Goal: Information Seeking & Learning: Learn about a topic

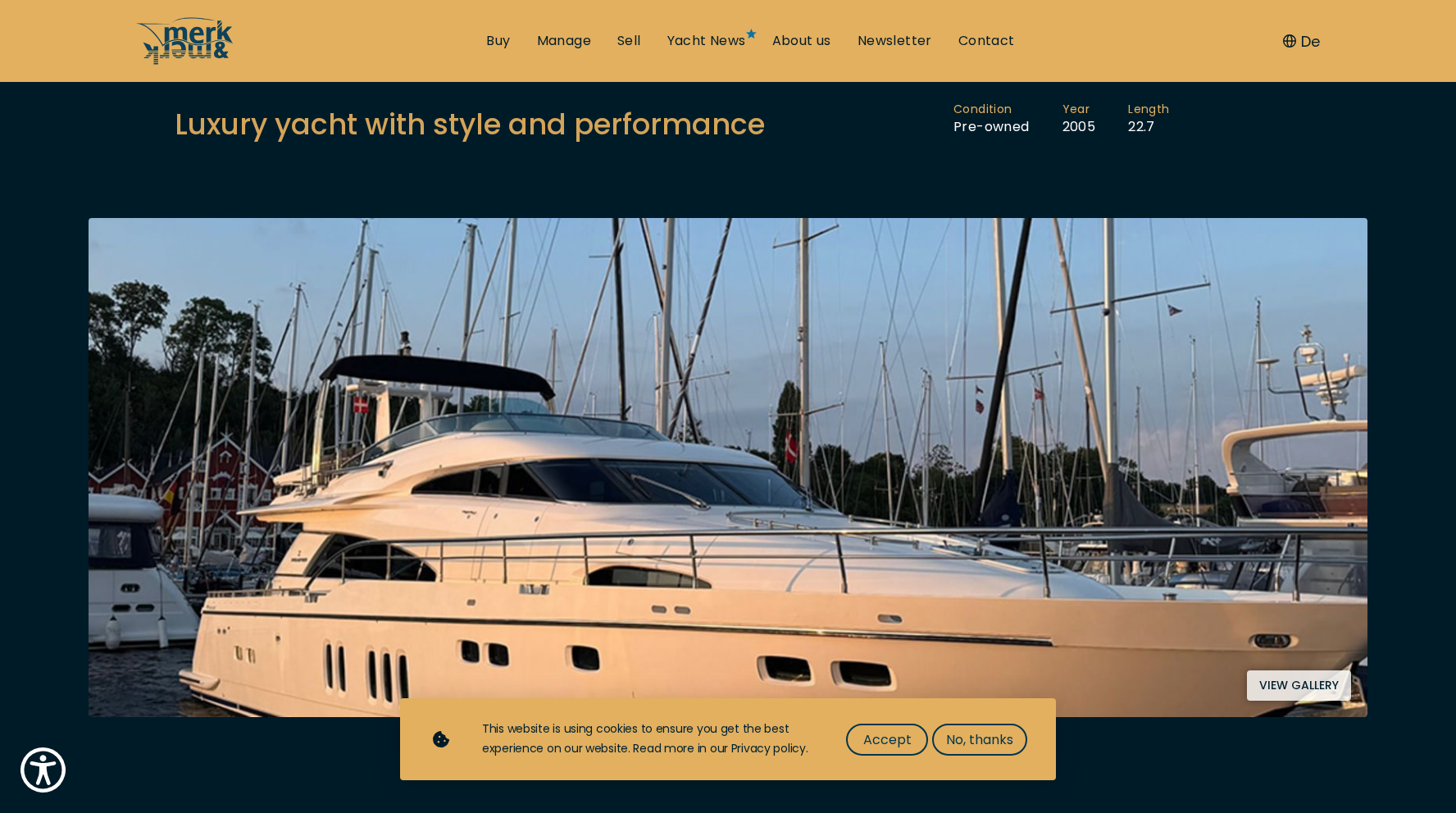
scroll to position [184, 0]
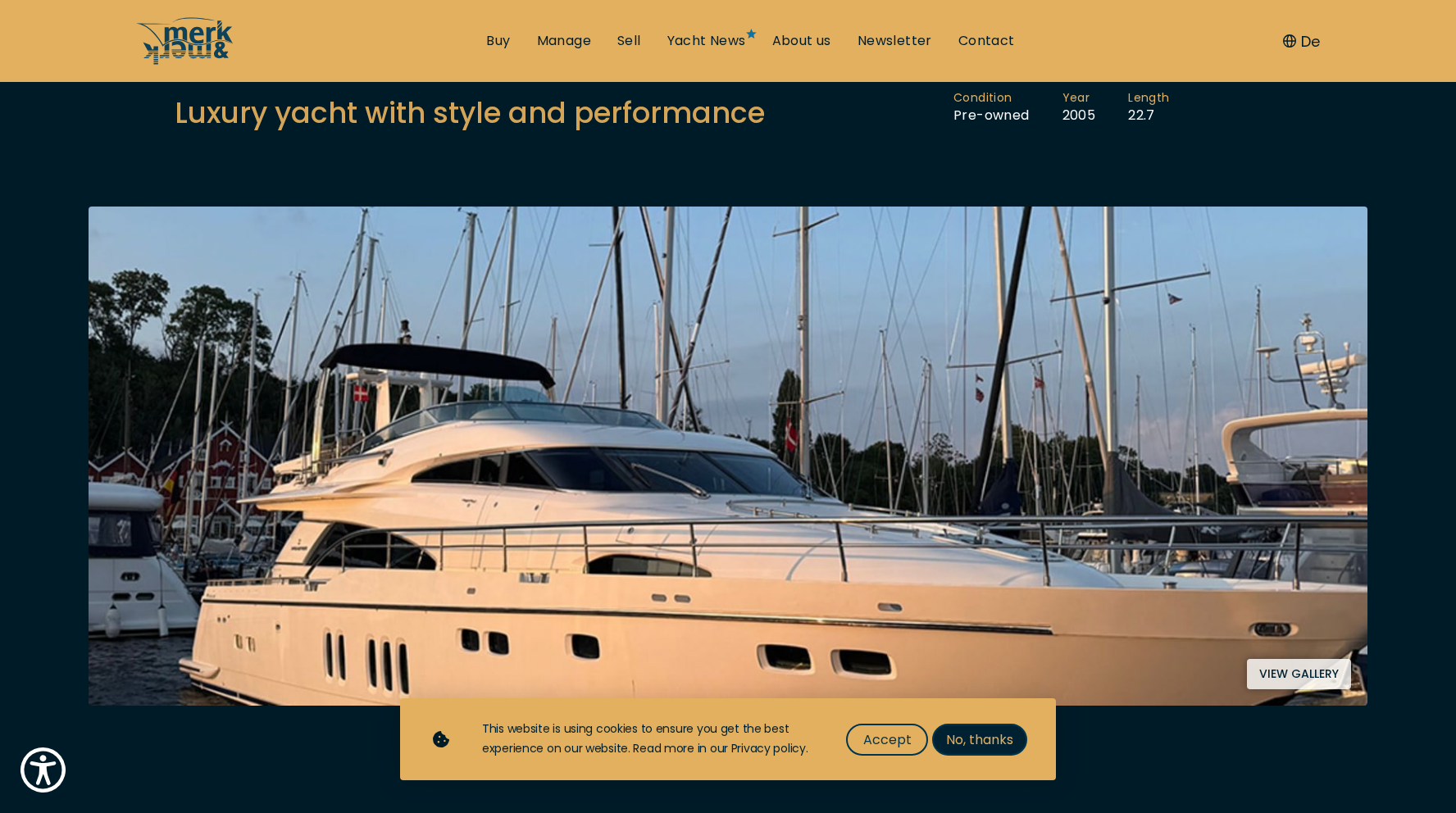
click at [957, 747] on span "No, thanks" at bounding box center [979, 739] width 67 height 20
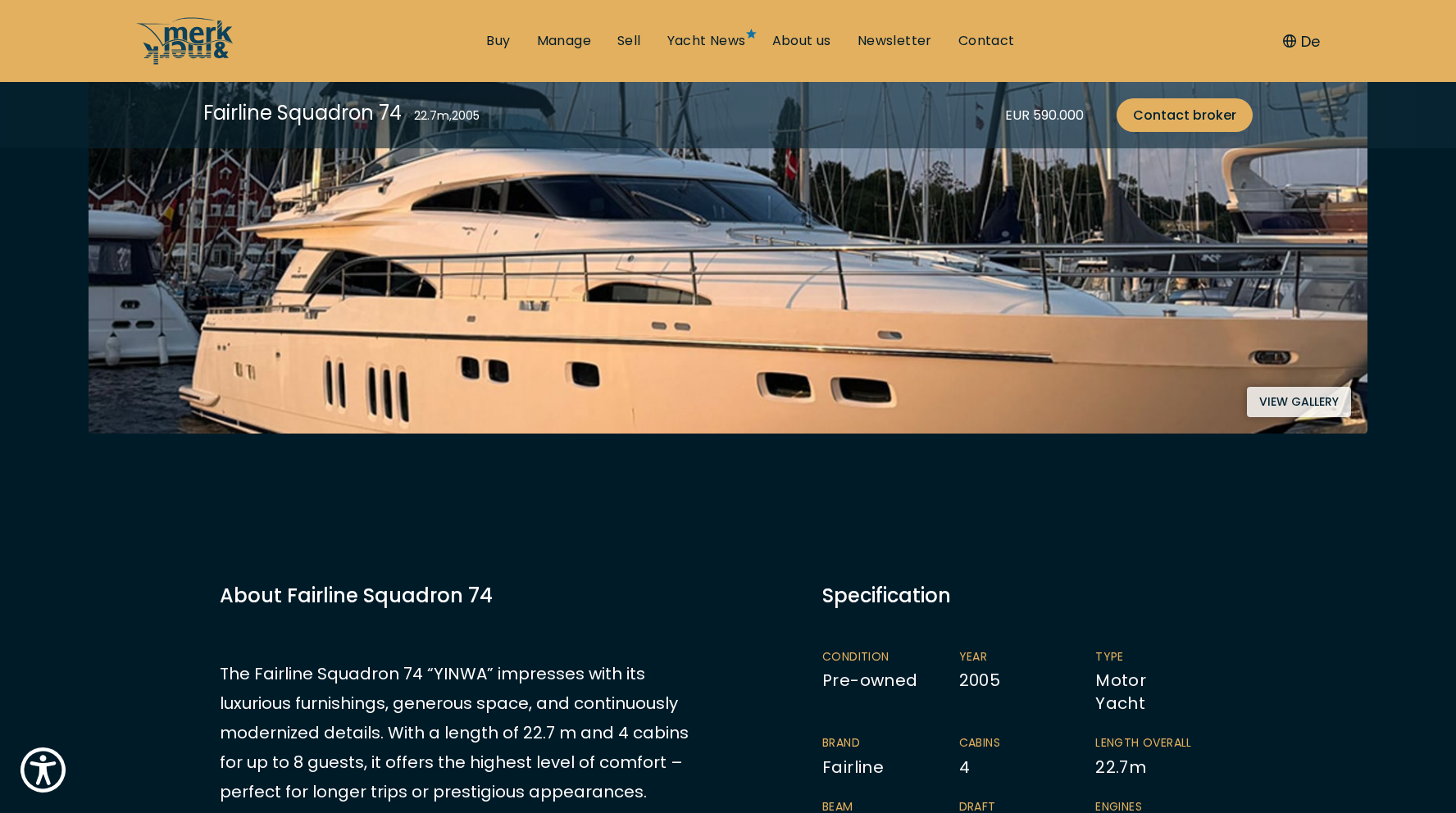
scroll to position [451, 0]
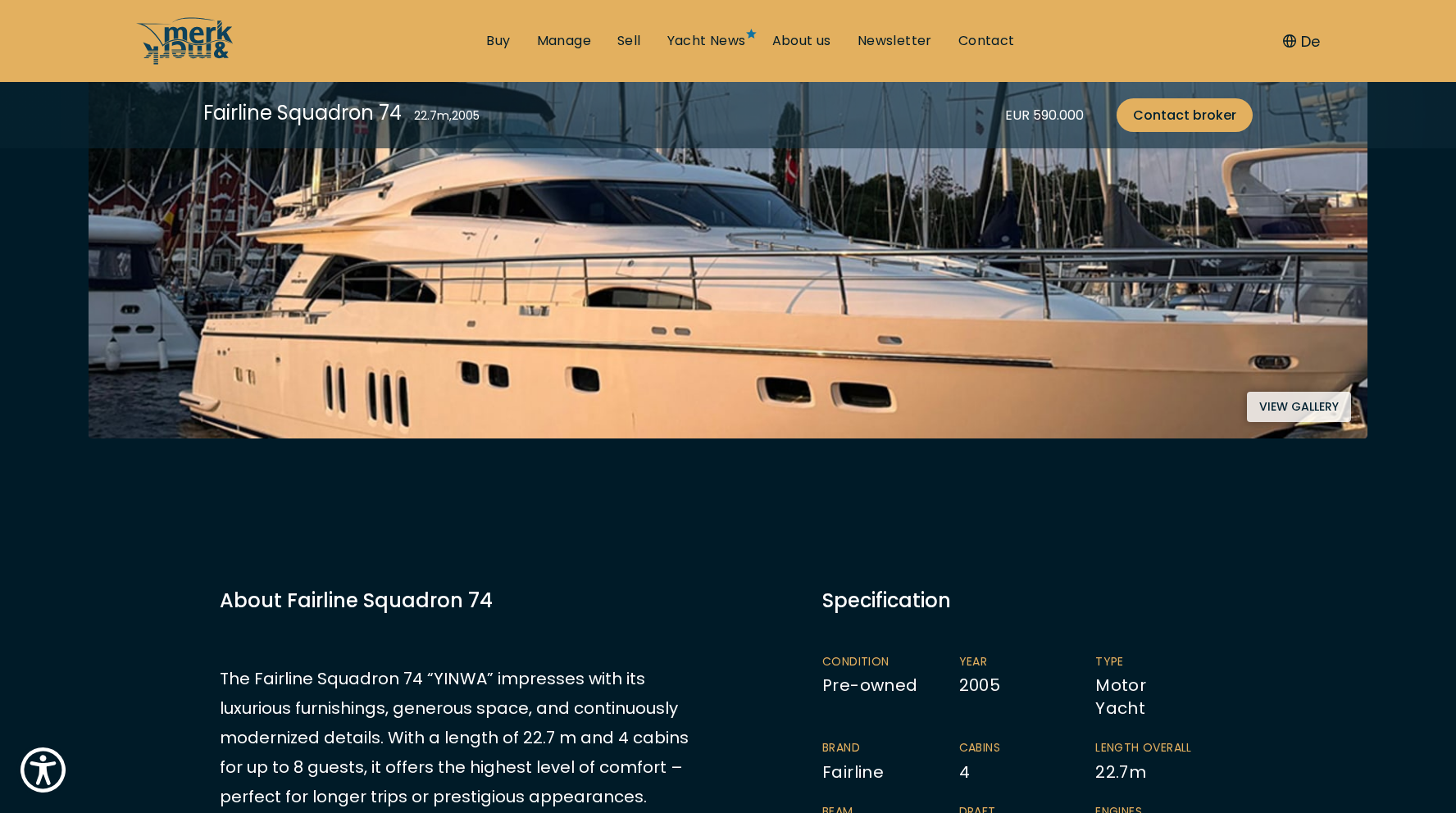
click at [1280, 400] on button "View gallery" at bounding box center [1299, 407] width 105 height 31
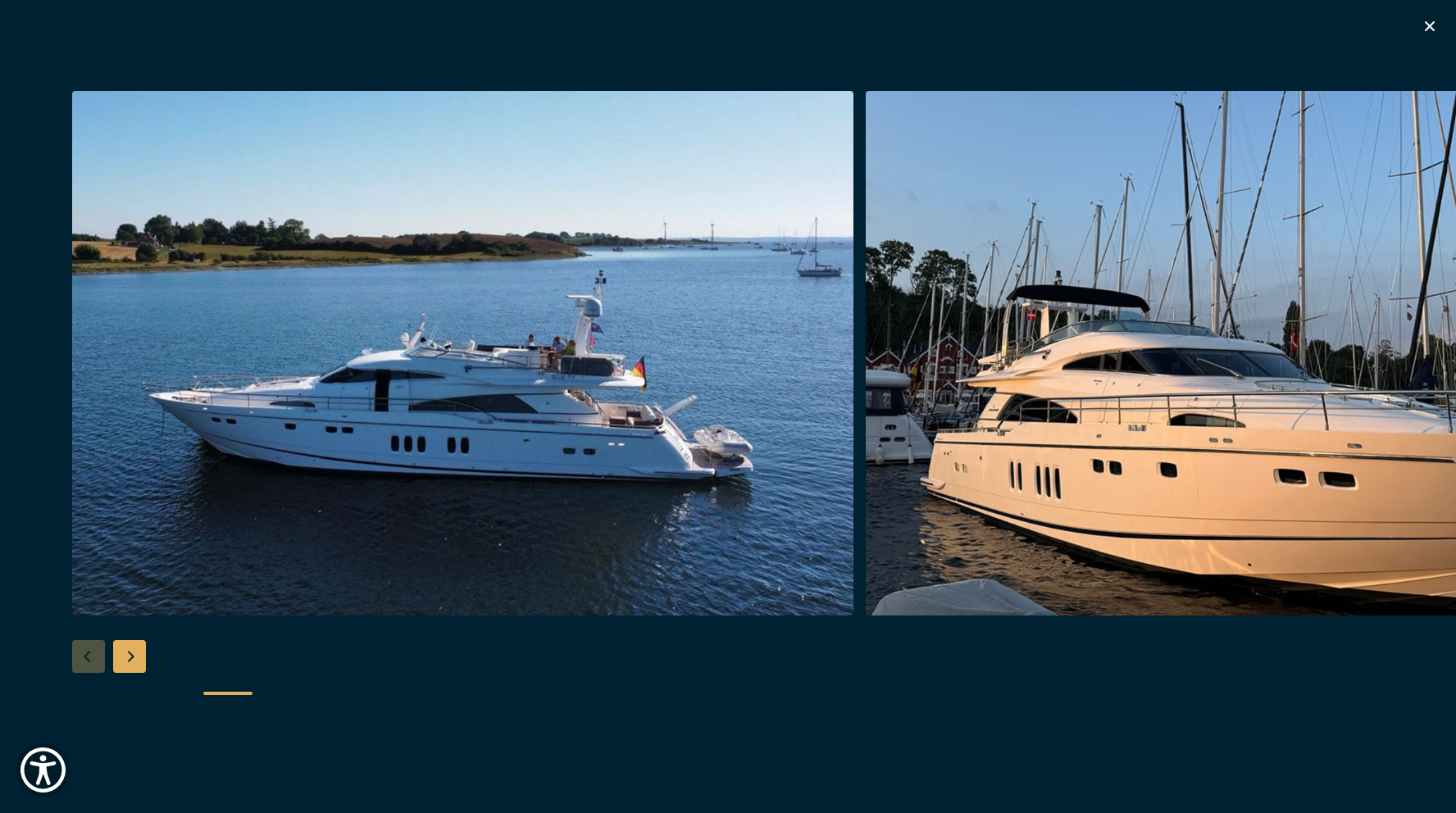
click at [359, 394] on img "button" at bounding box center [462, 353] width 781 height 524
click at [137, 658] on div "Next slide" at bounding box center [129, 656] width 33 height 33
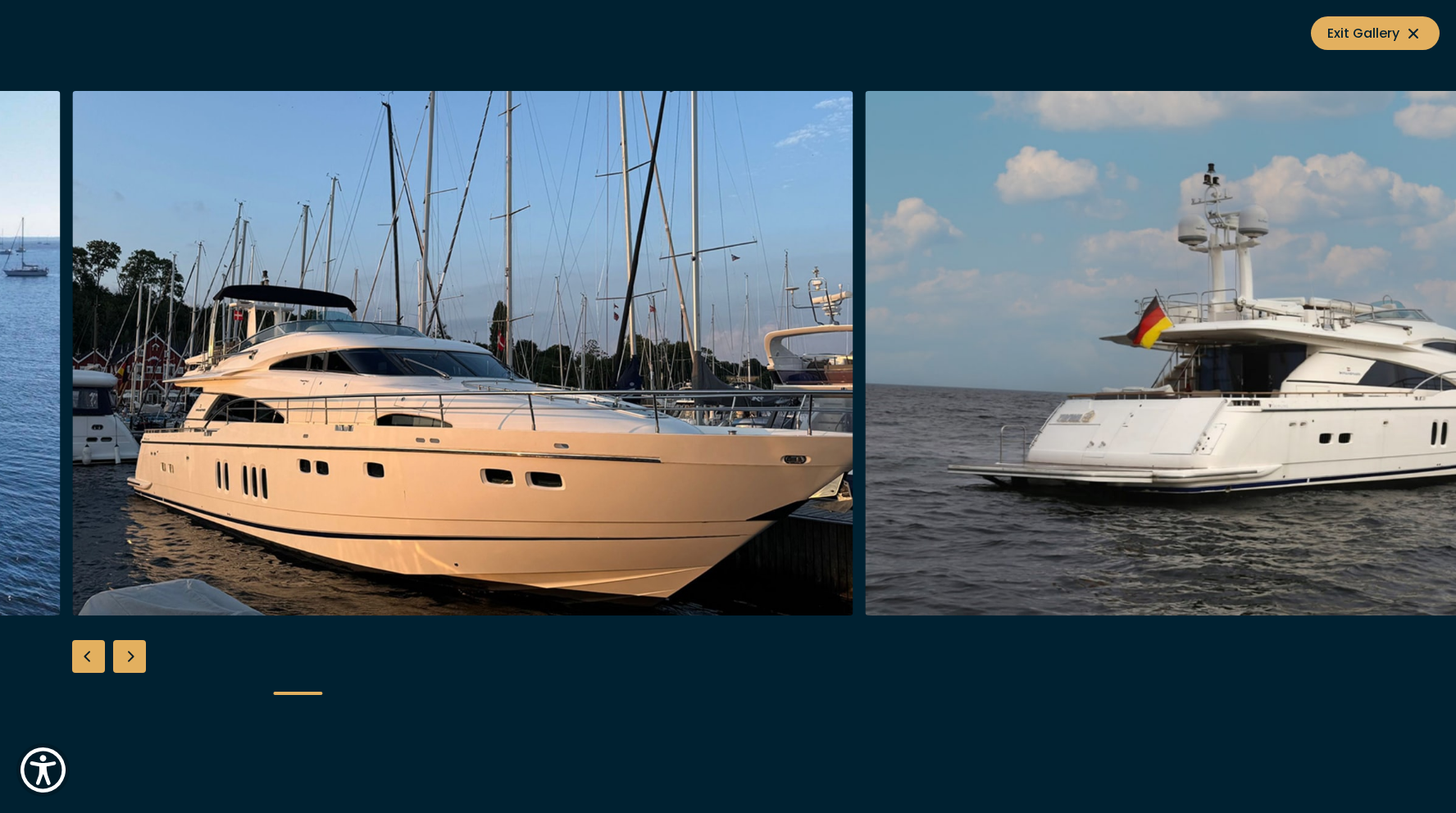
click at [133, 666] on div "Next slide" at bounding box center [129, 656] width 33 height 33
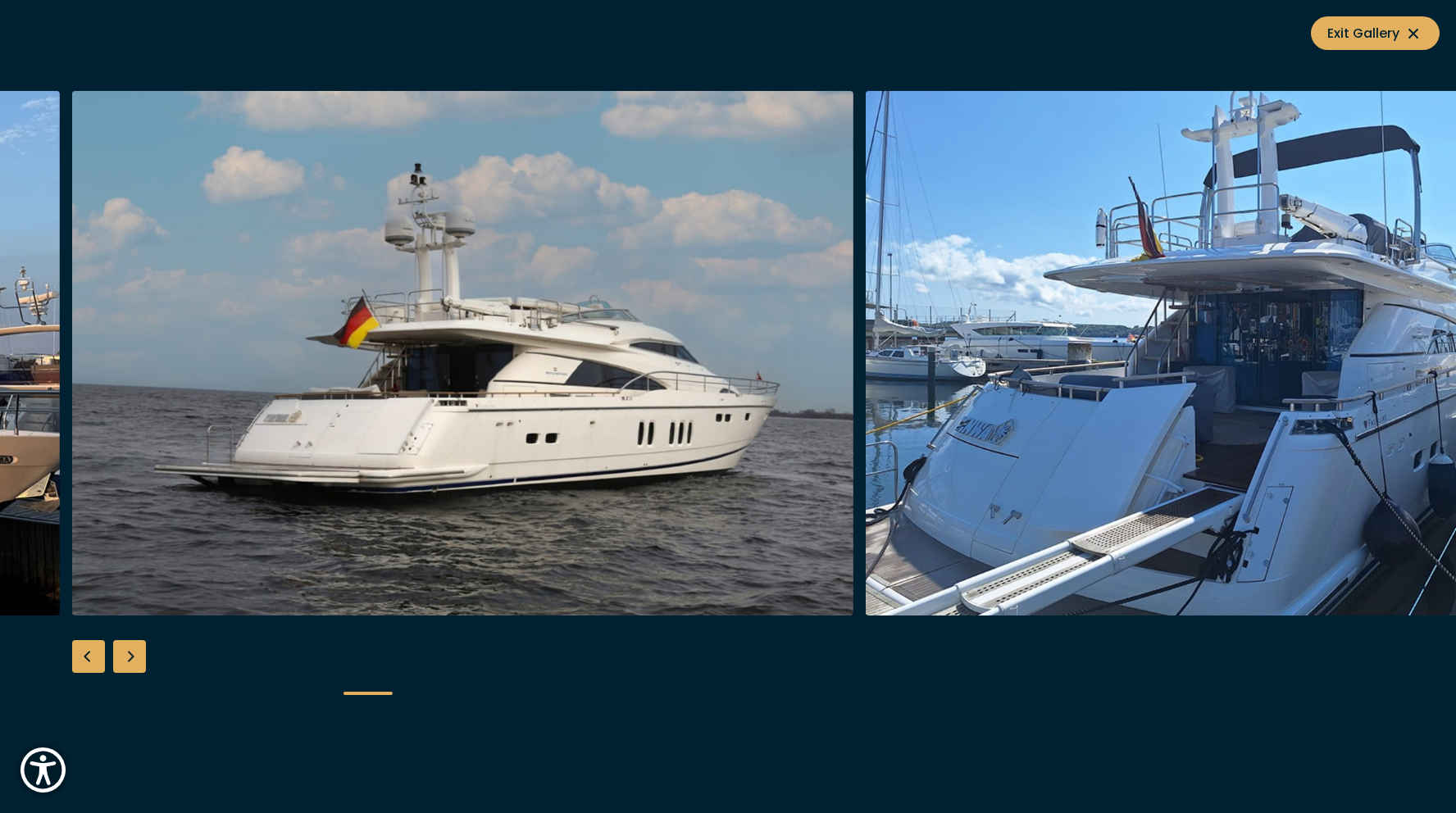
click at [133, 666] on div "Next slide" at bounding box center [129, 656] width 33 height 33
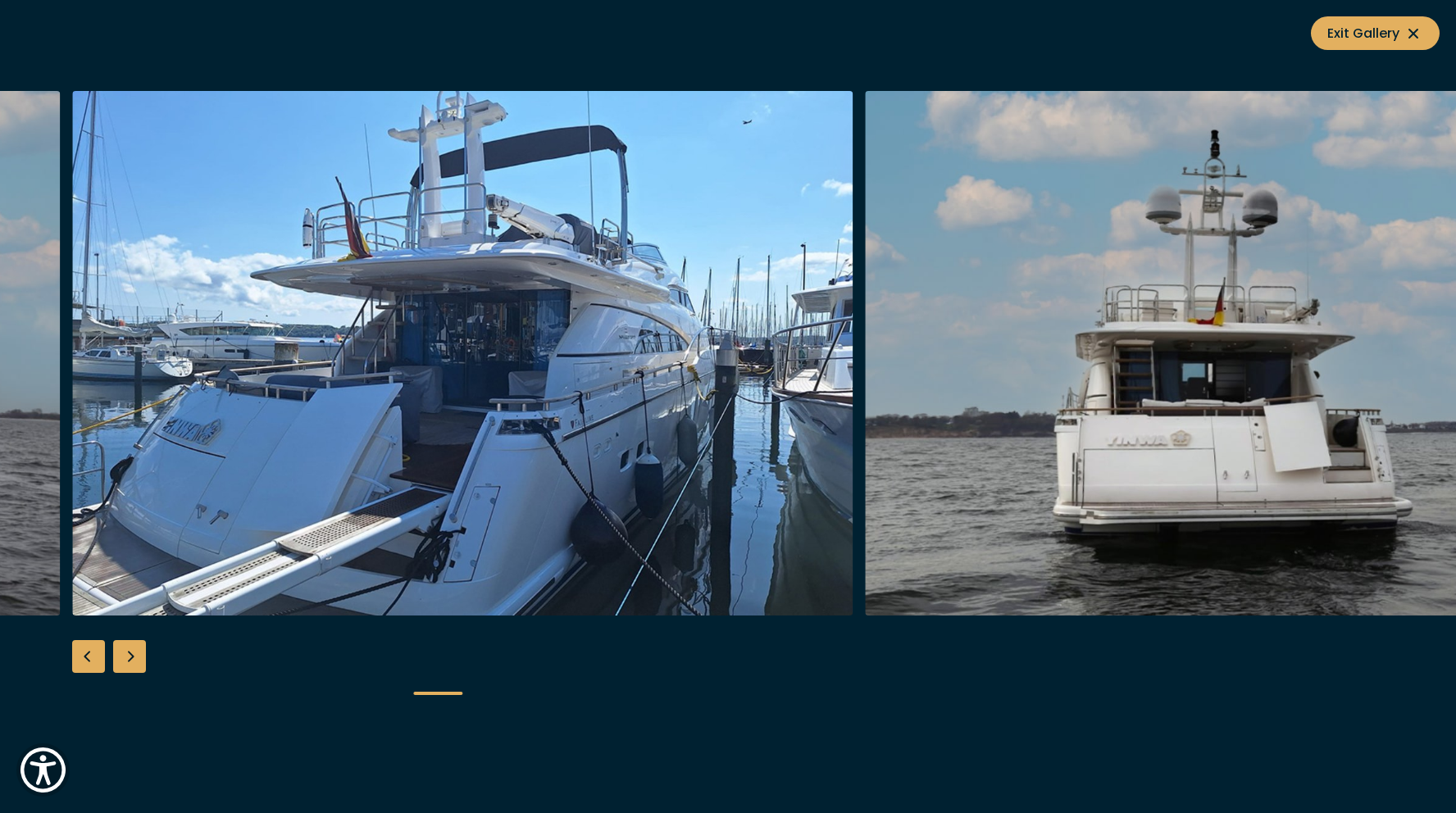
click at [133, 666] on div "Next slide" at bounding box center [129, 656] width 33 height 33
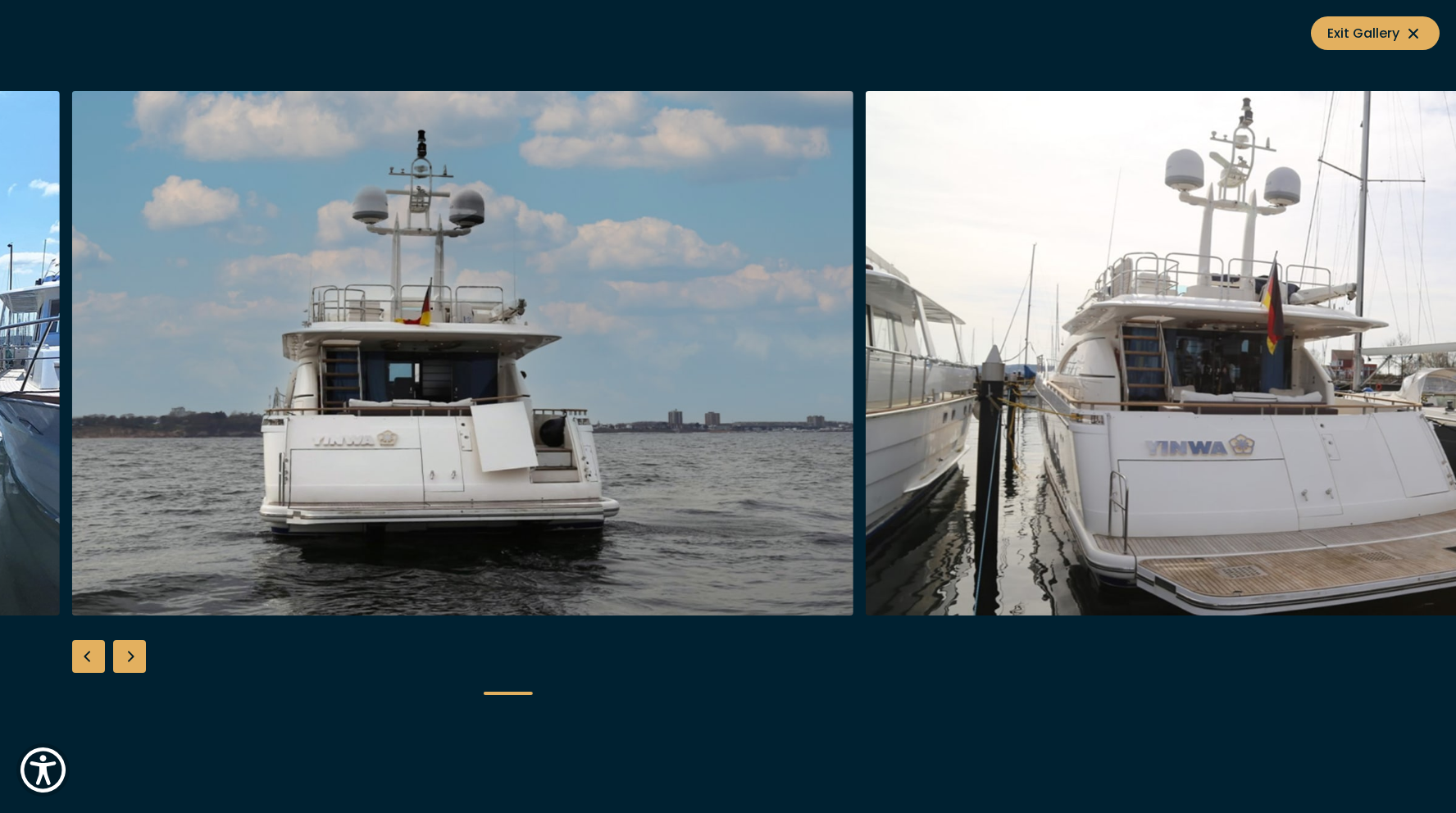
click at [133, 666] on div "Next slide" at bounding box center [129, 656] width 33 height 33
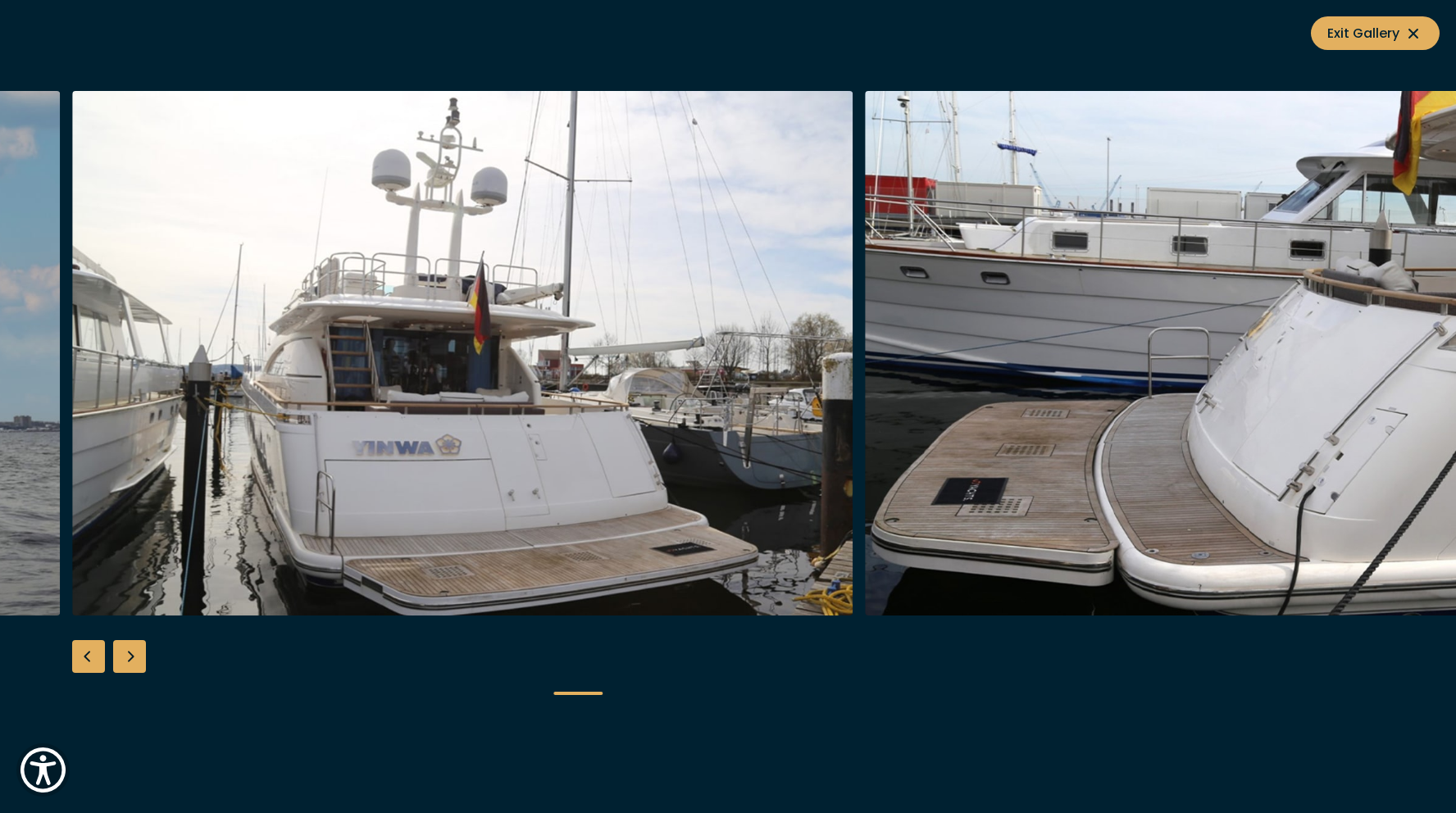
click at [133, 666] on div "Next slide" at bounding box center [129, 656] width 33 height 33
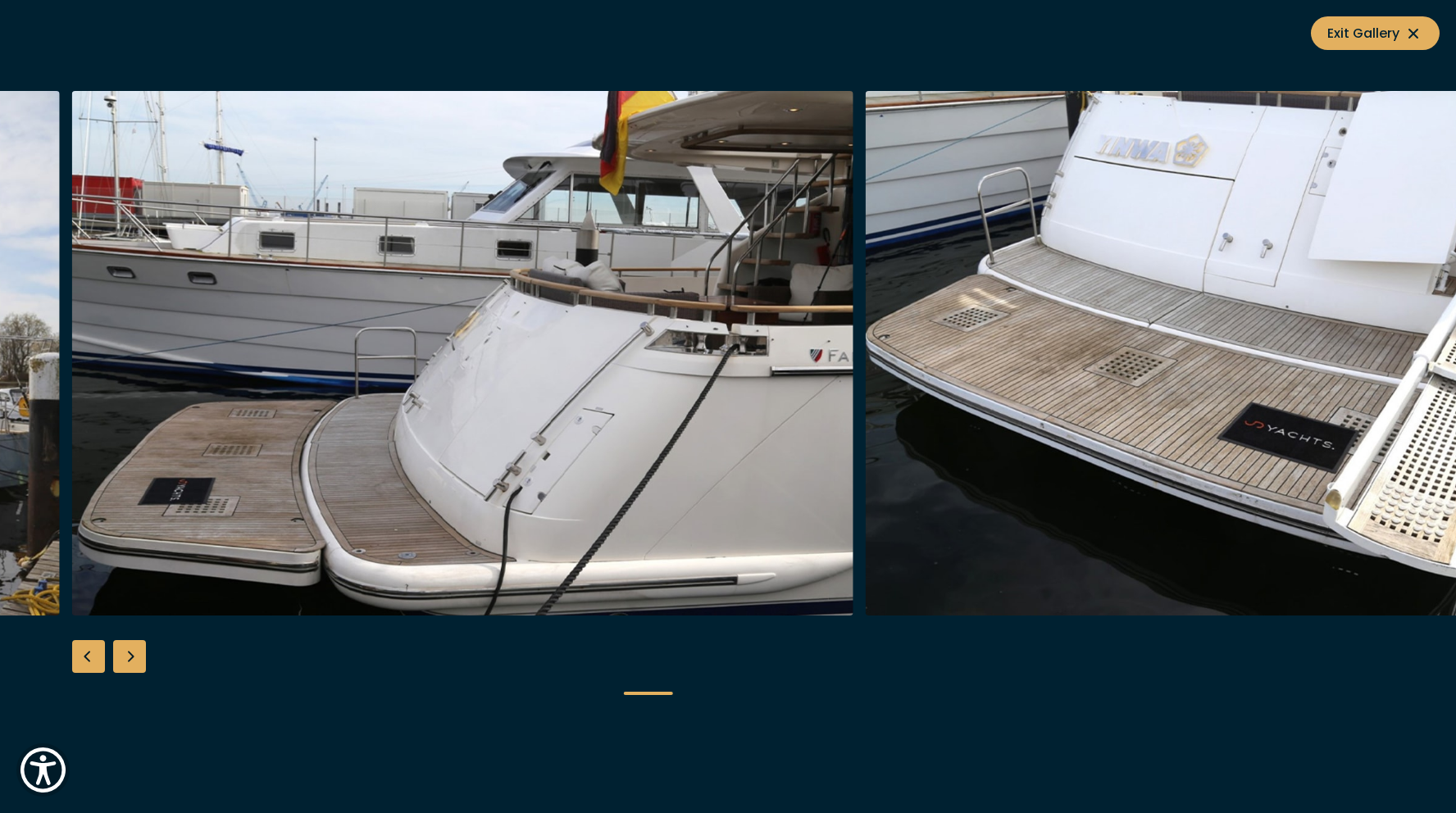
click at [133, 666] on div "Next slide" at bounding box center [129, 656] width 33 height 33
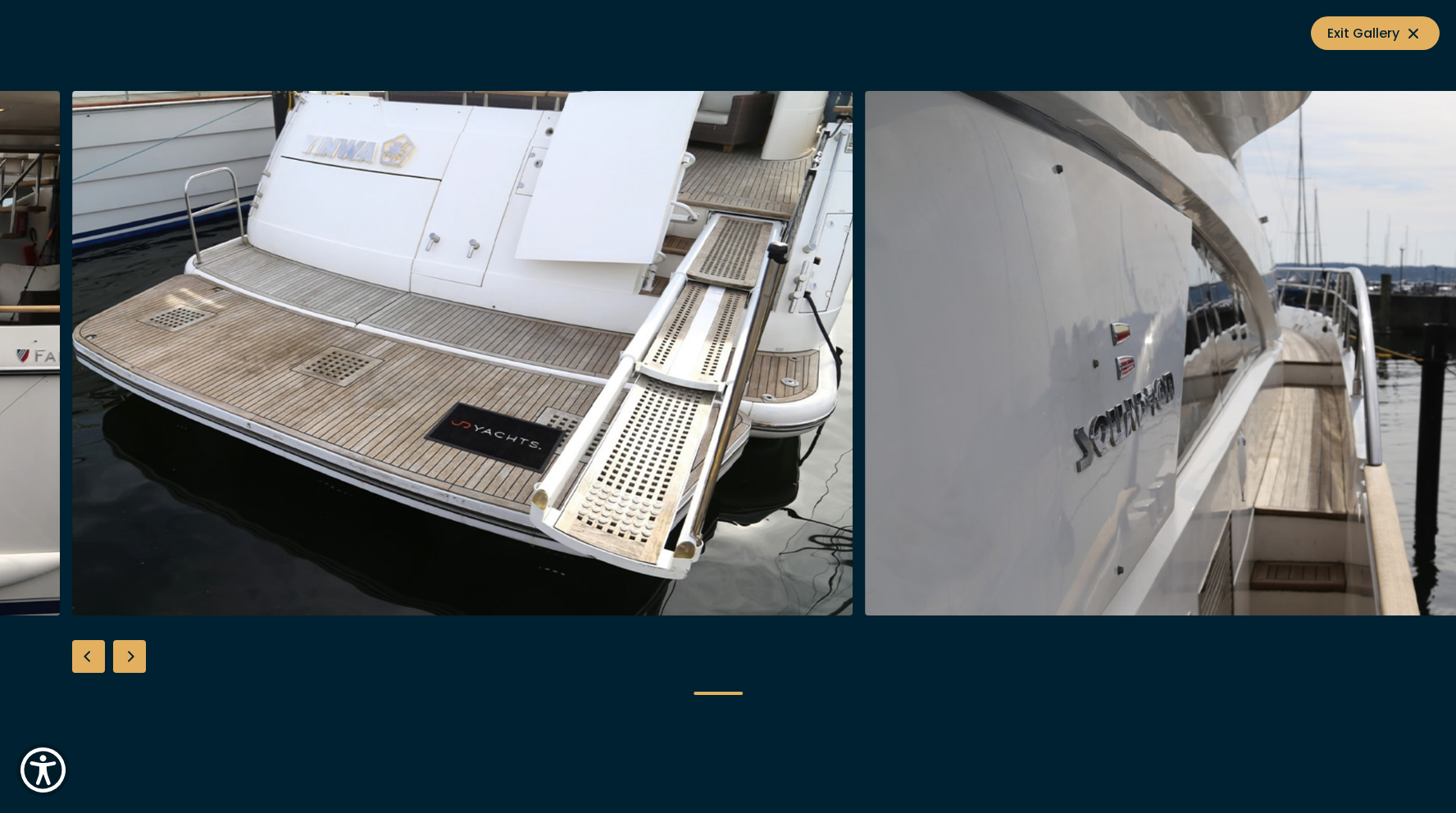
click at [133, 666] on div "Next slide" at bounding box center [129, 656] width 33 height 33
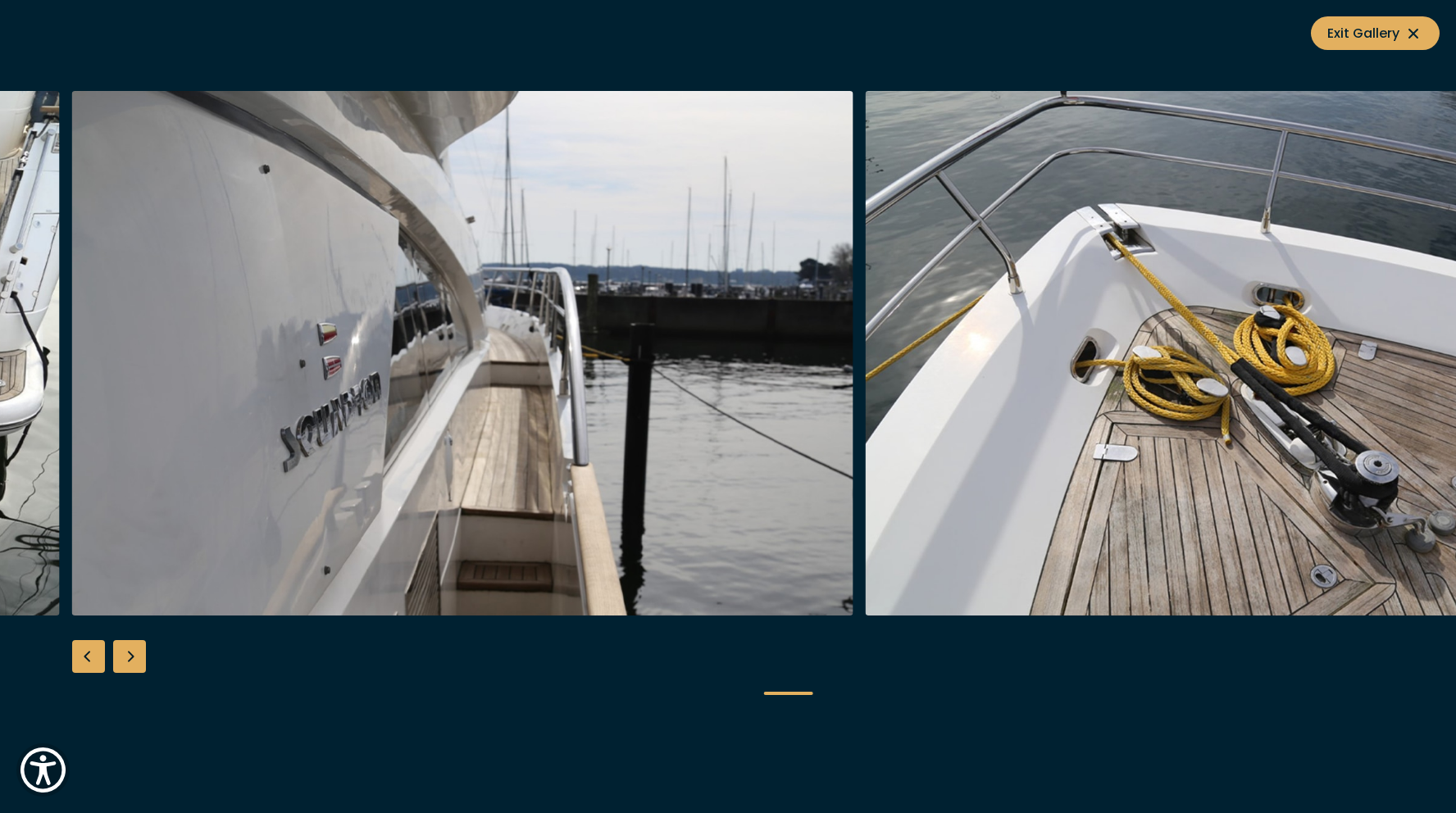
click at [133, 666] on div "Next slide" at bounding box center [129, 656] width 33 height 33
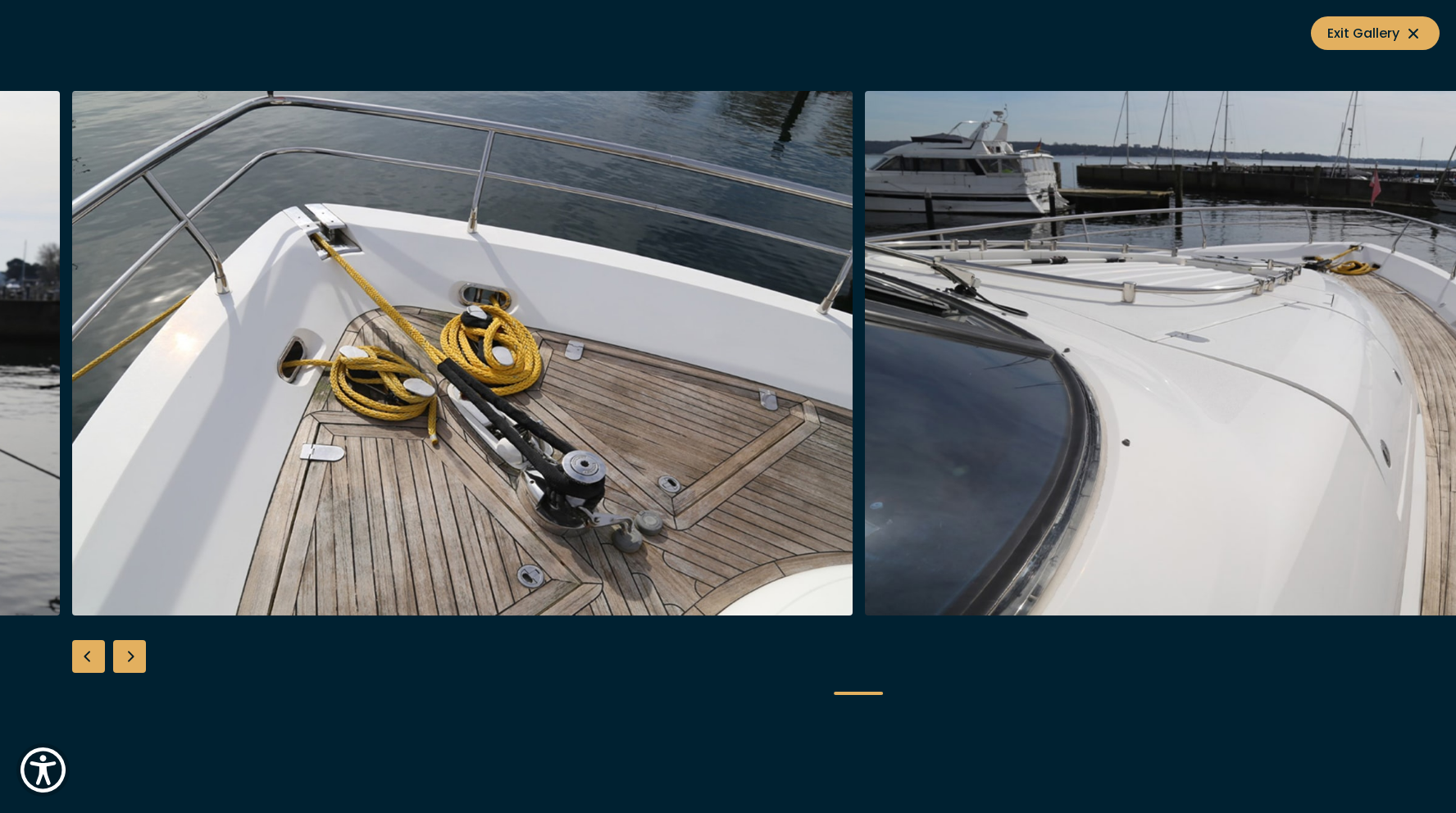
click at [133, 666] on div "Next slide" at bounding box center [129, 656] width 33 height 33
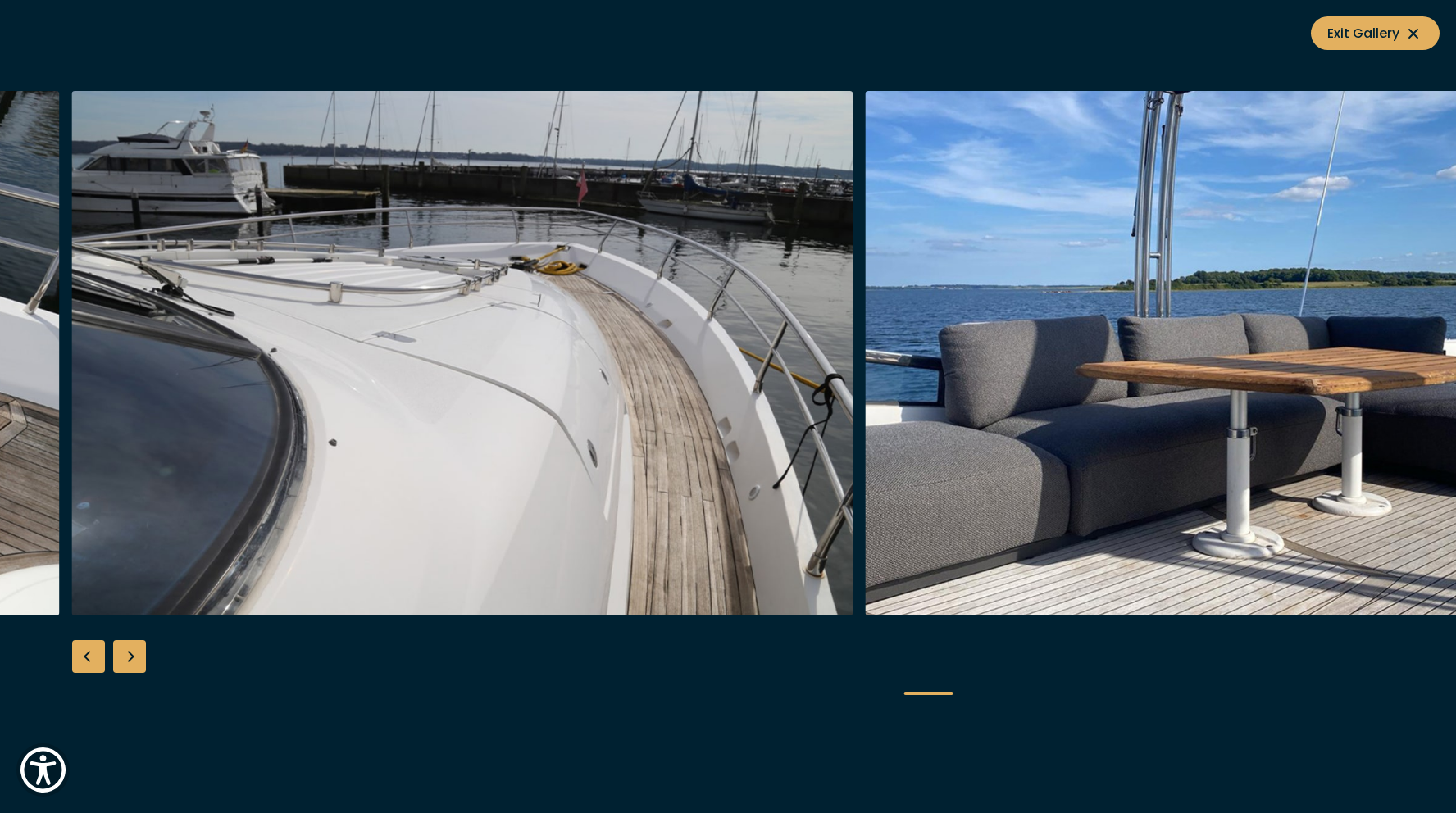
click at [133, 666] on div "Next slide" at bounding box center [129, 656] width 33 height 33
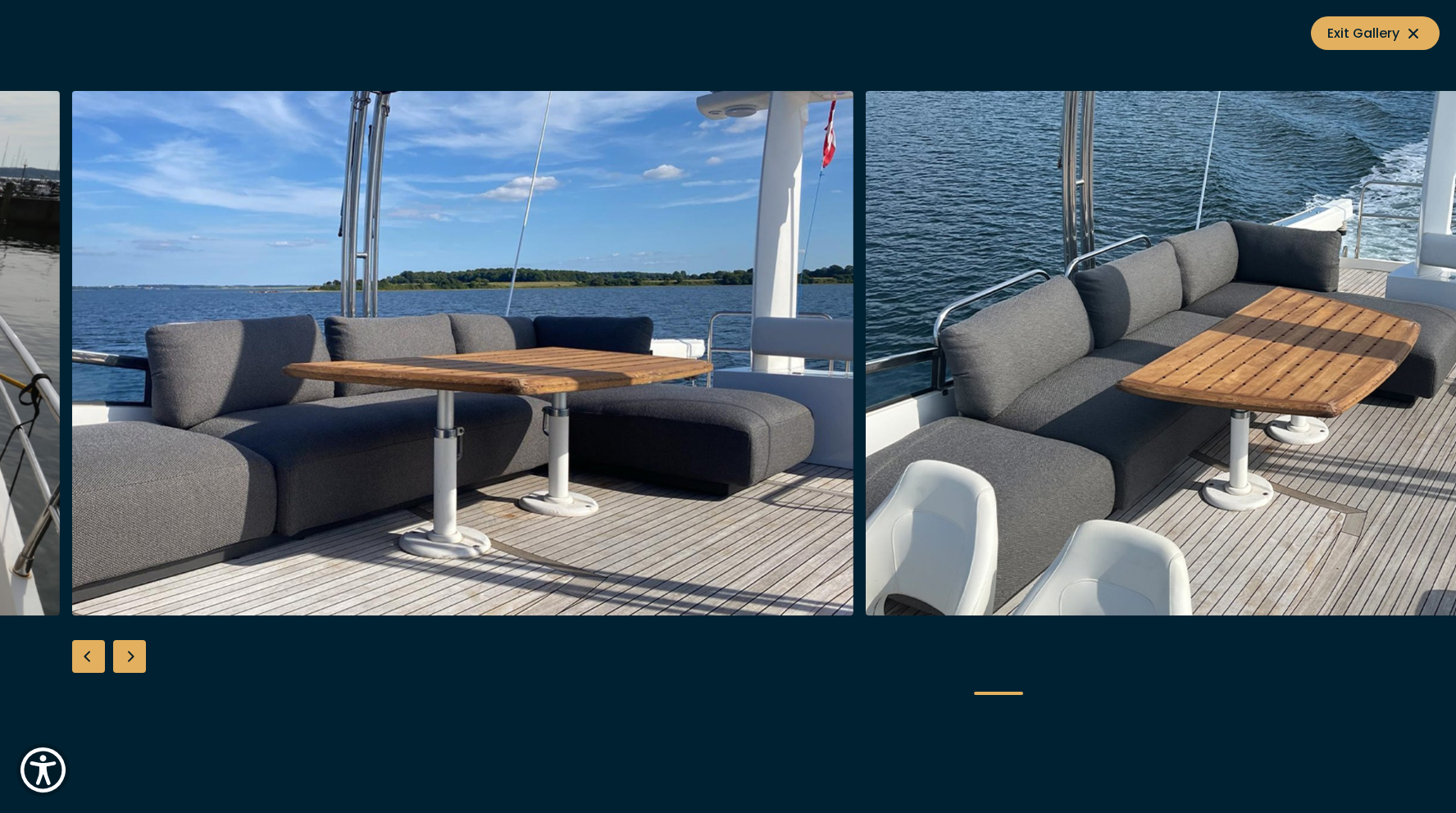
click at [133, 666] on div "Next slide" at bounding box center [129, 656] width 33 height 33
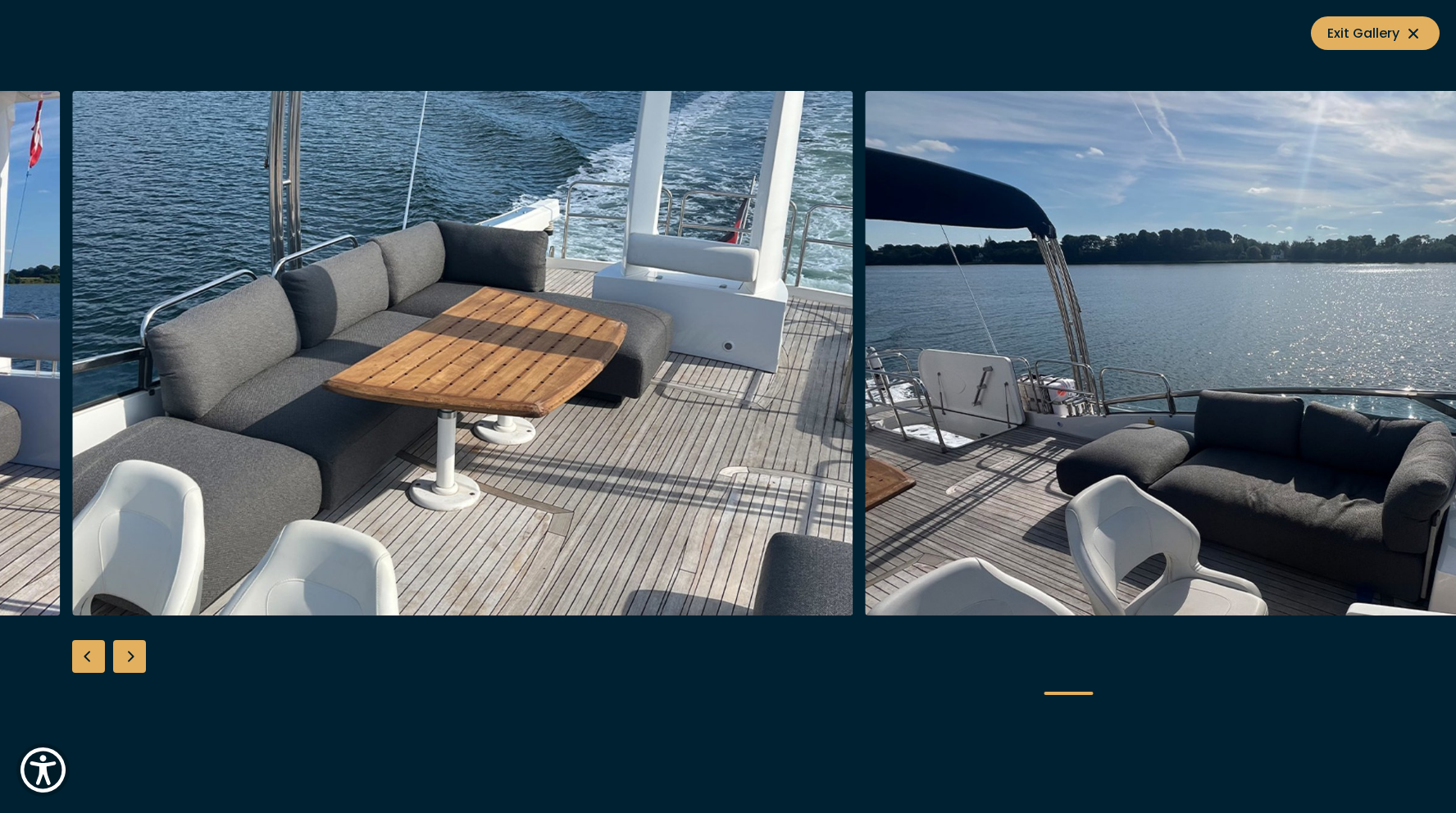
click at [133, 666] on div "Next slide" at bounding box center [129, 656] width 33 height 33
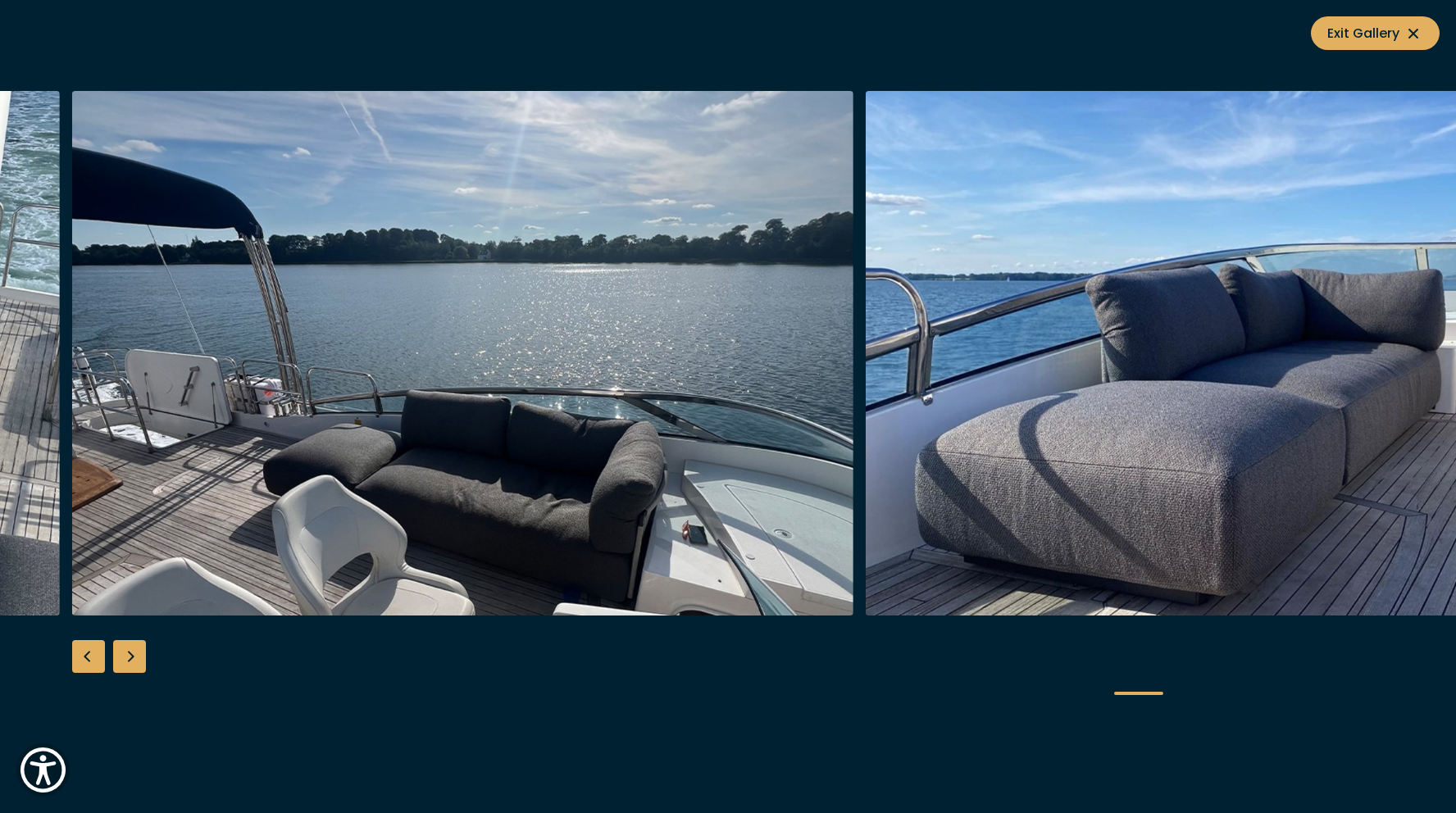
click at [133, 666] on div "Next slide" at bounding box center [129, 656] width 33 height 33
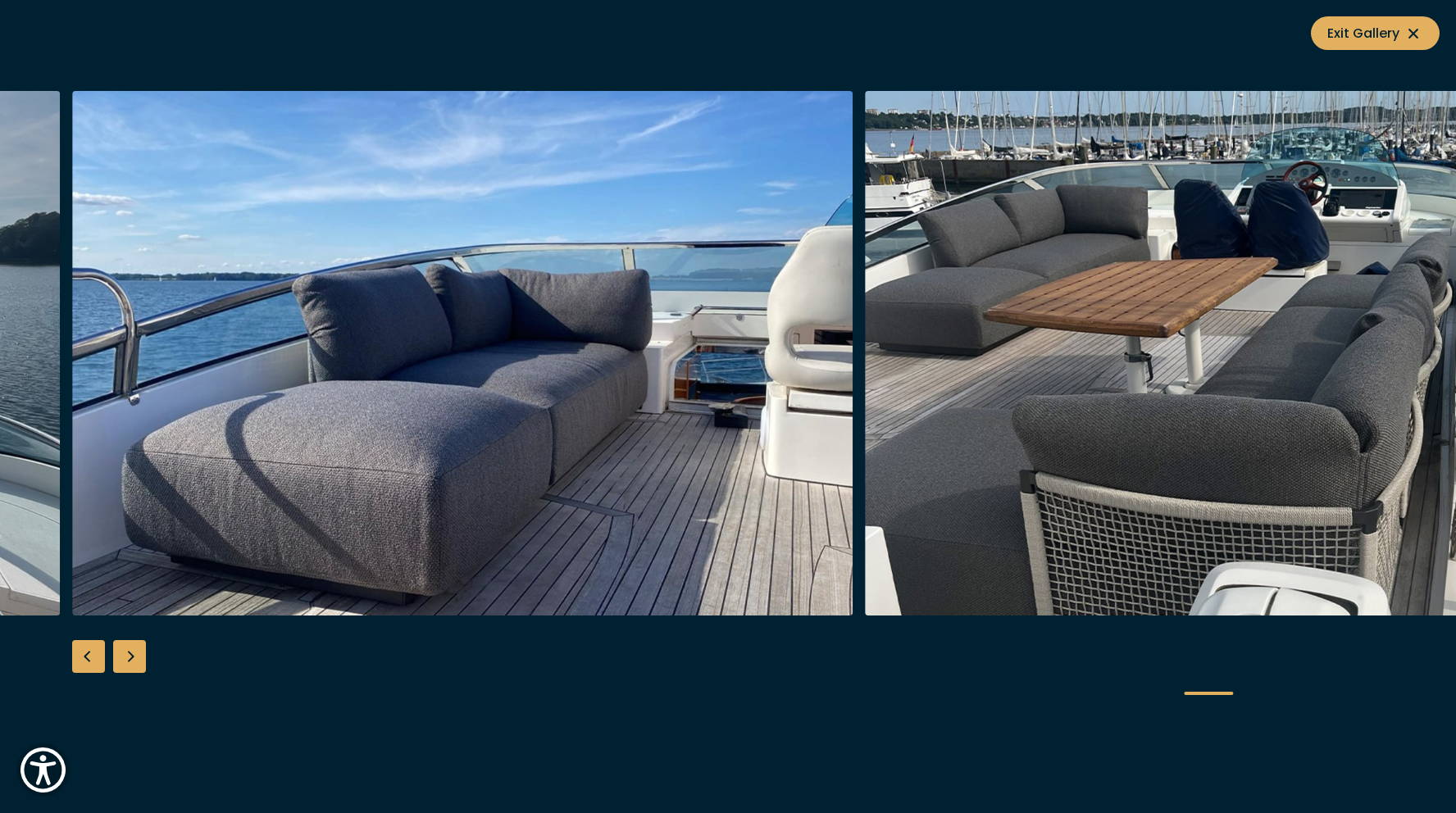
click at [133, 666] on div "Next slide" at bounding box center [129, 656] width 33 height 33
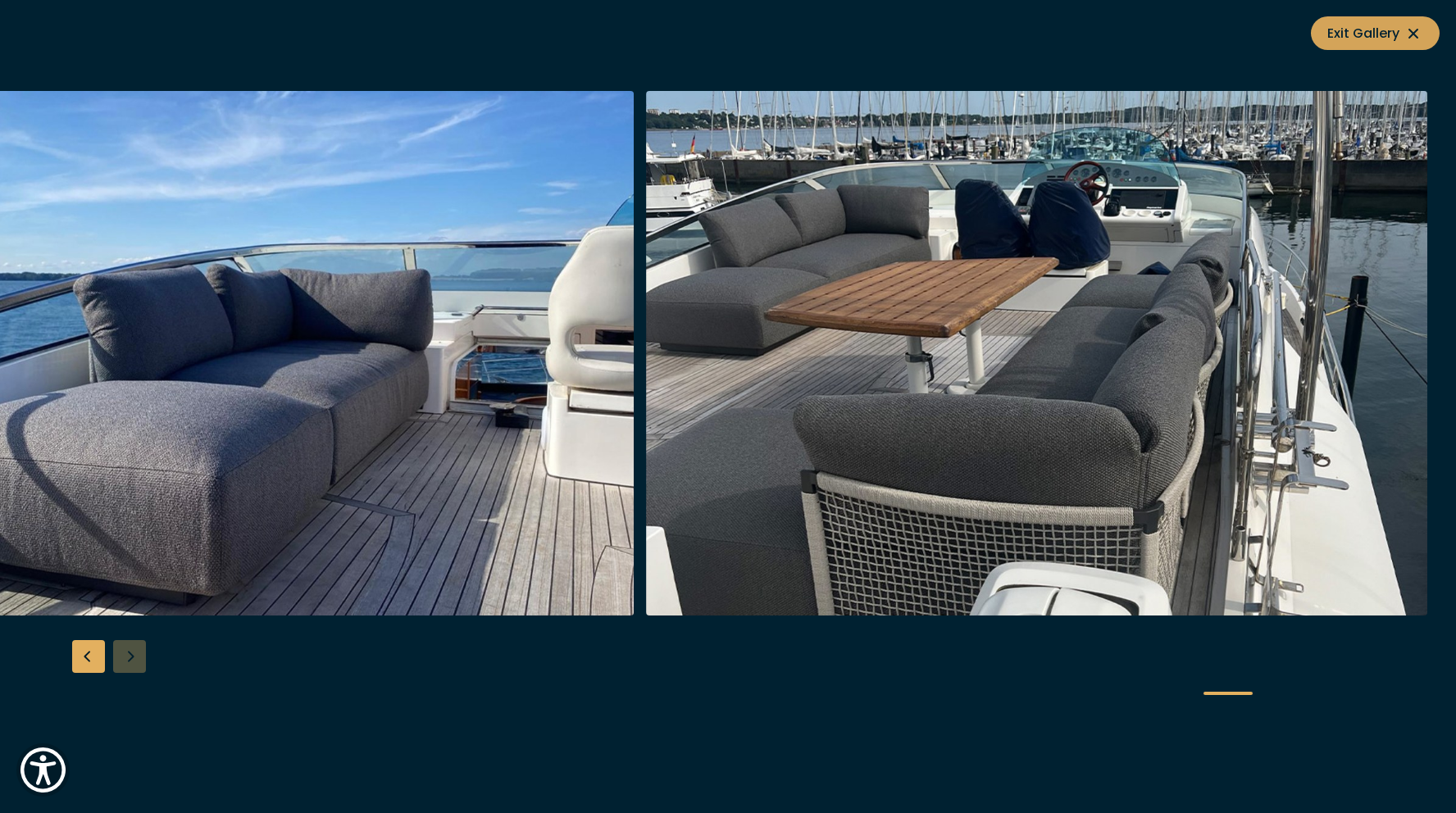
click at [1406, 40] on icon at bounding box center [1413, 33] width 20 height 20
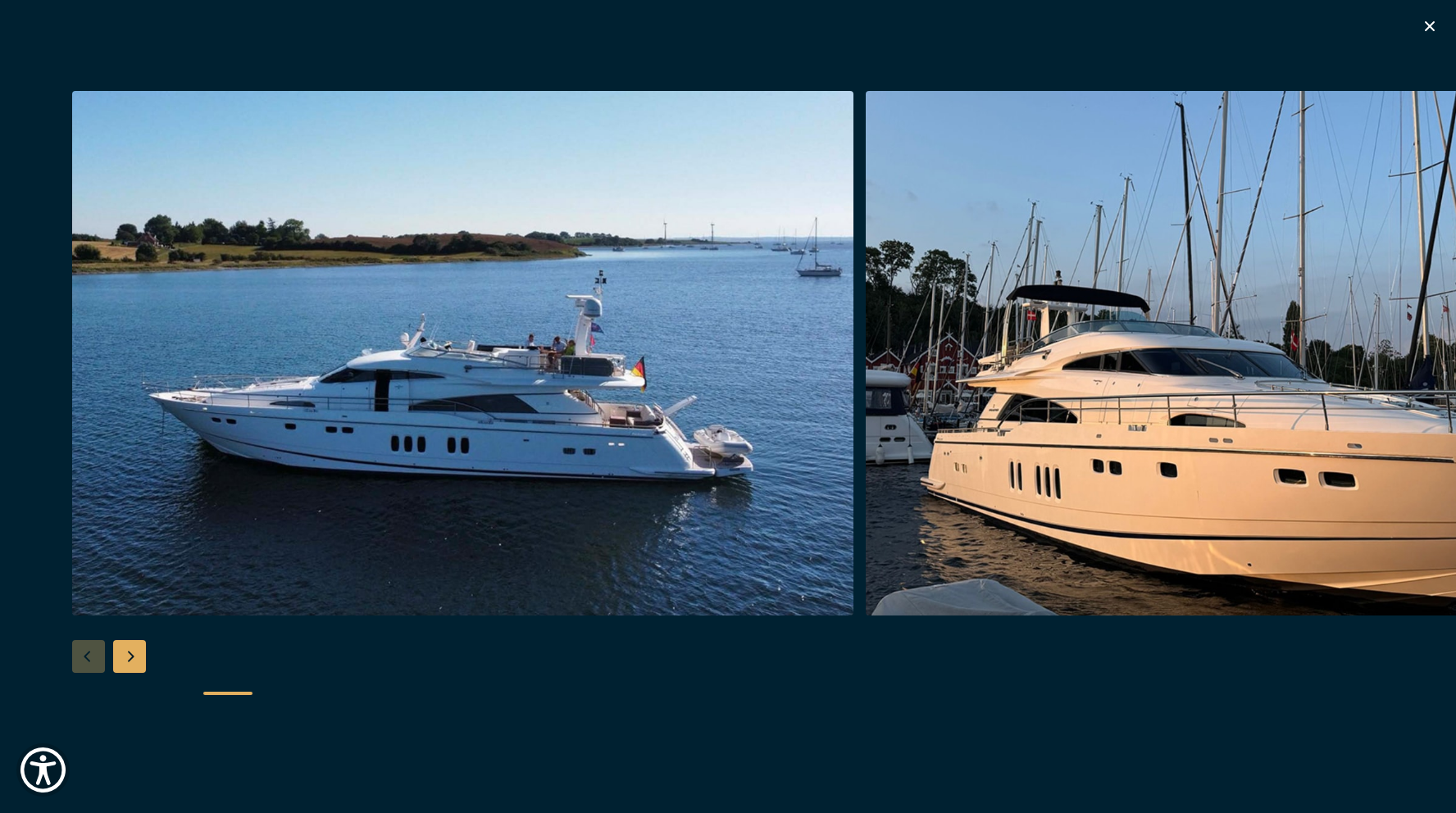
scroll to position [875, 0]
click at [1428, 25] on icon "button" at bounding box center [1430, 26] width 10 height 10
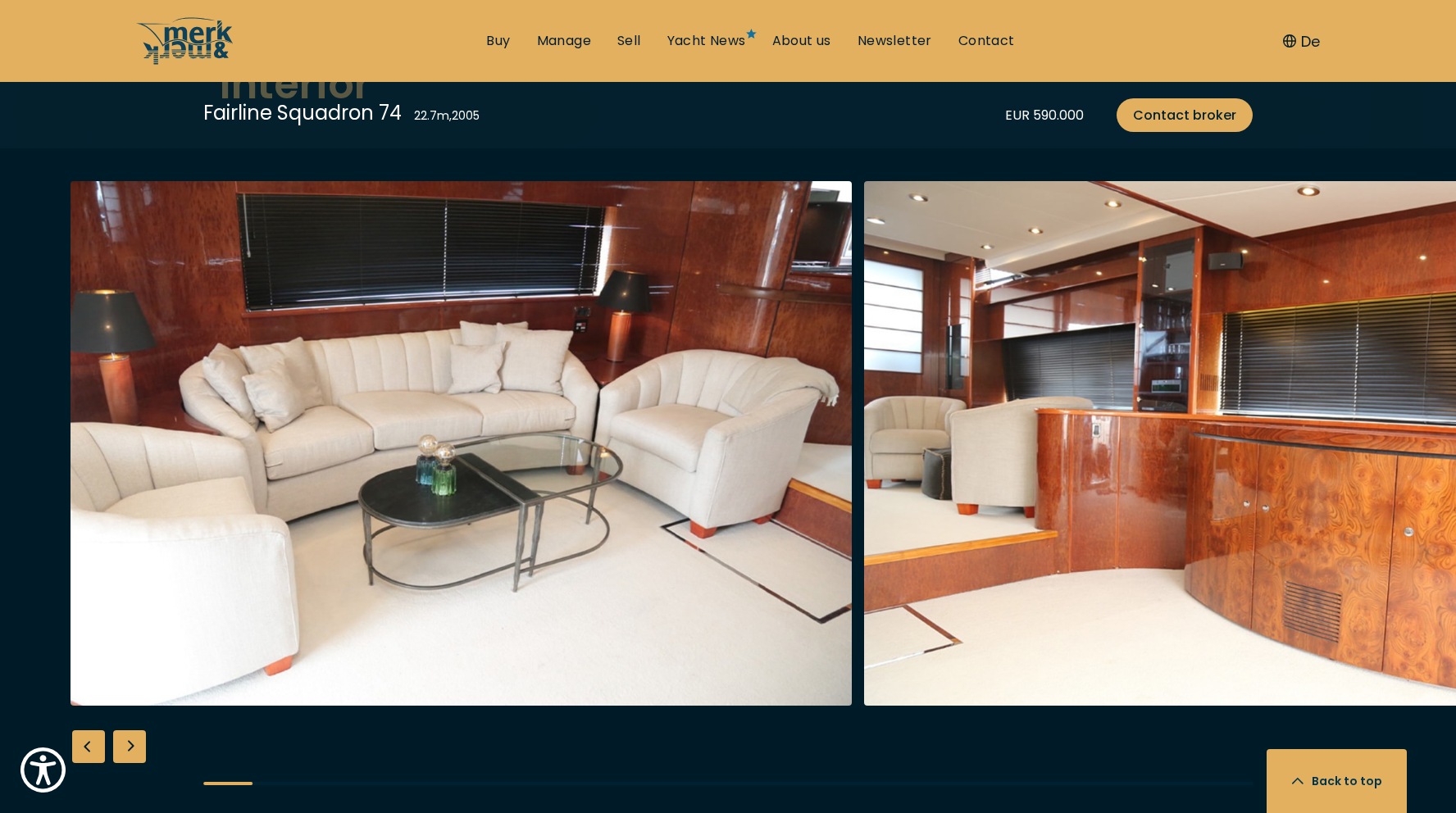
scroll to position [2982, 0]
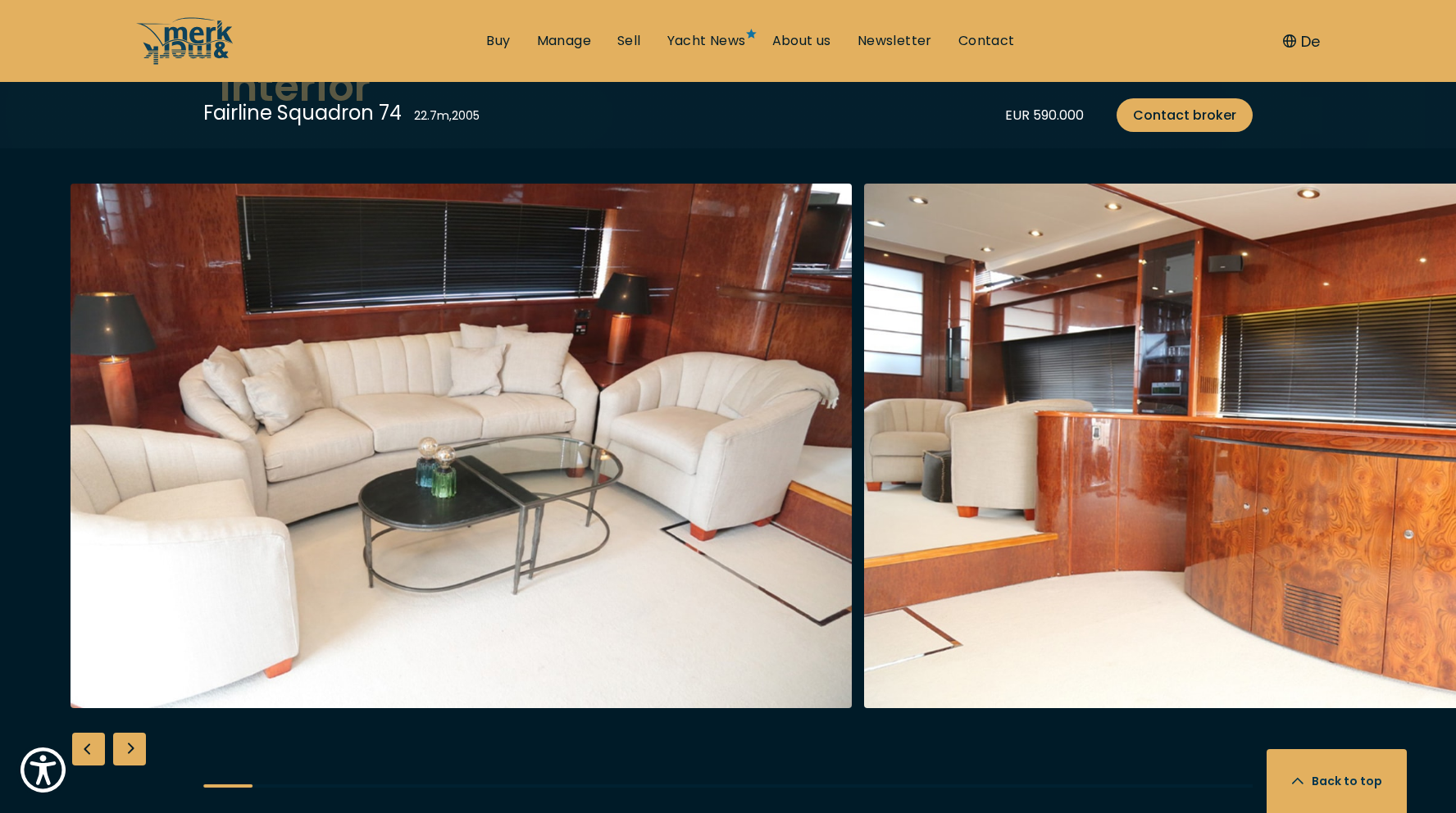
click at [132, 753] on div "Next slide" at bounding box center [129, 748] width 33 height 33
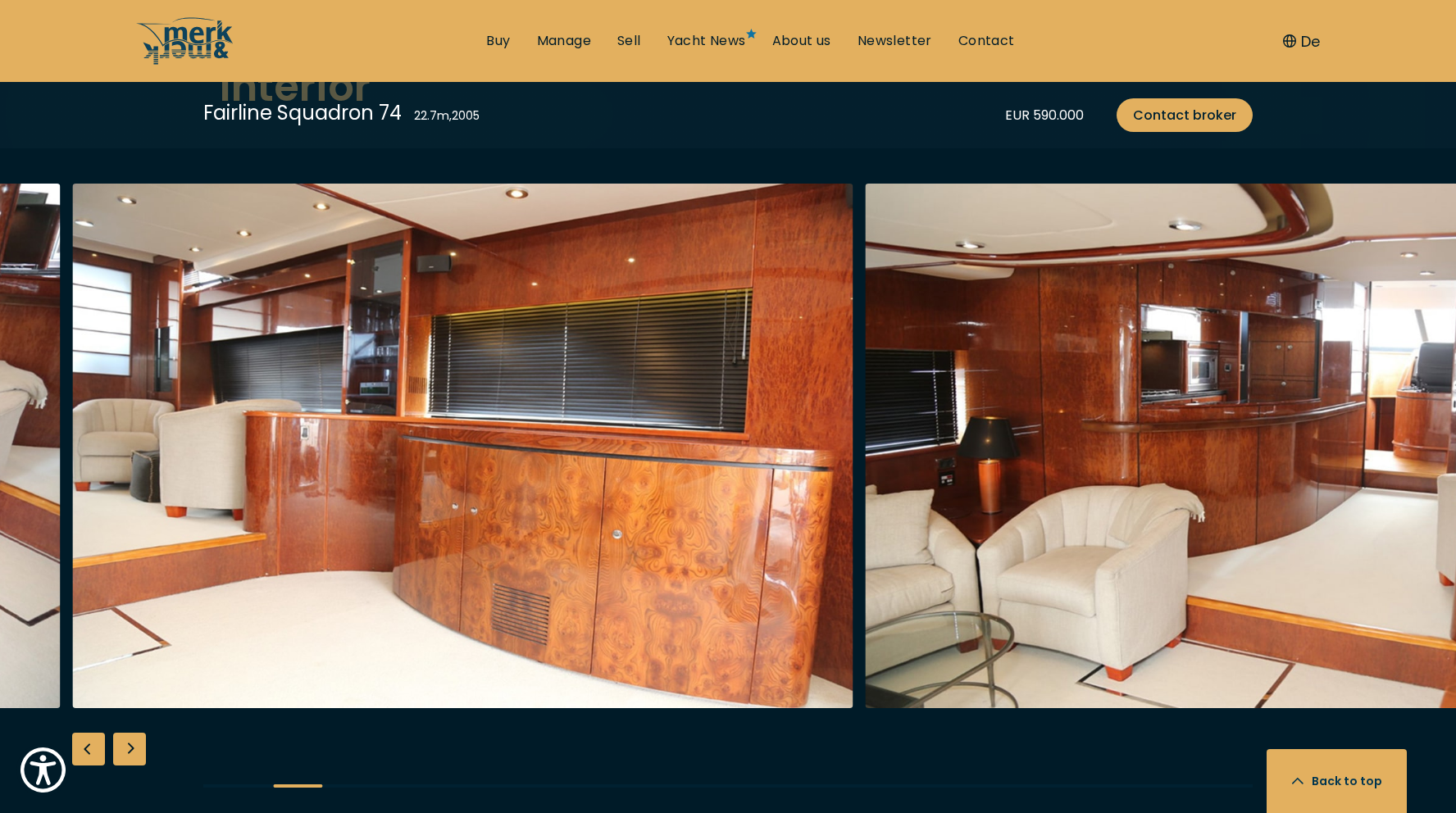
click at [132, 753] on div "Next slide" at bounding box center [129, 748] width 33 height 33
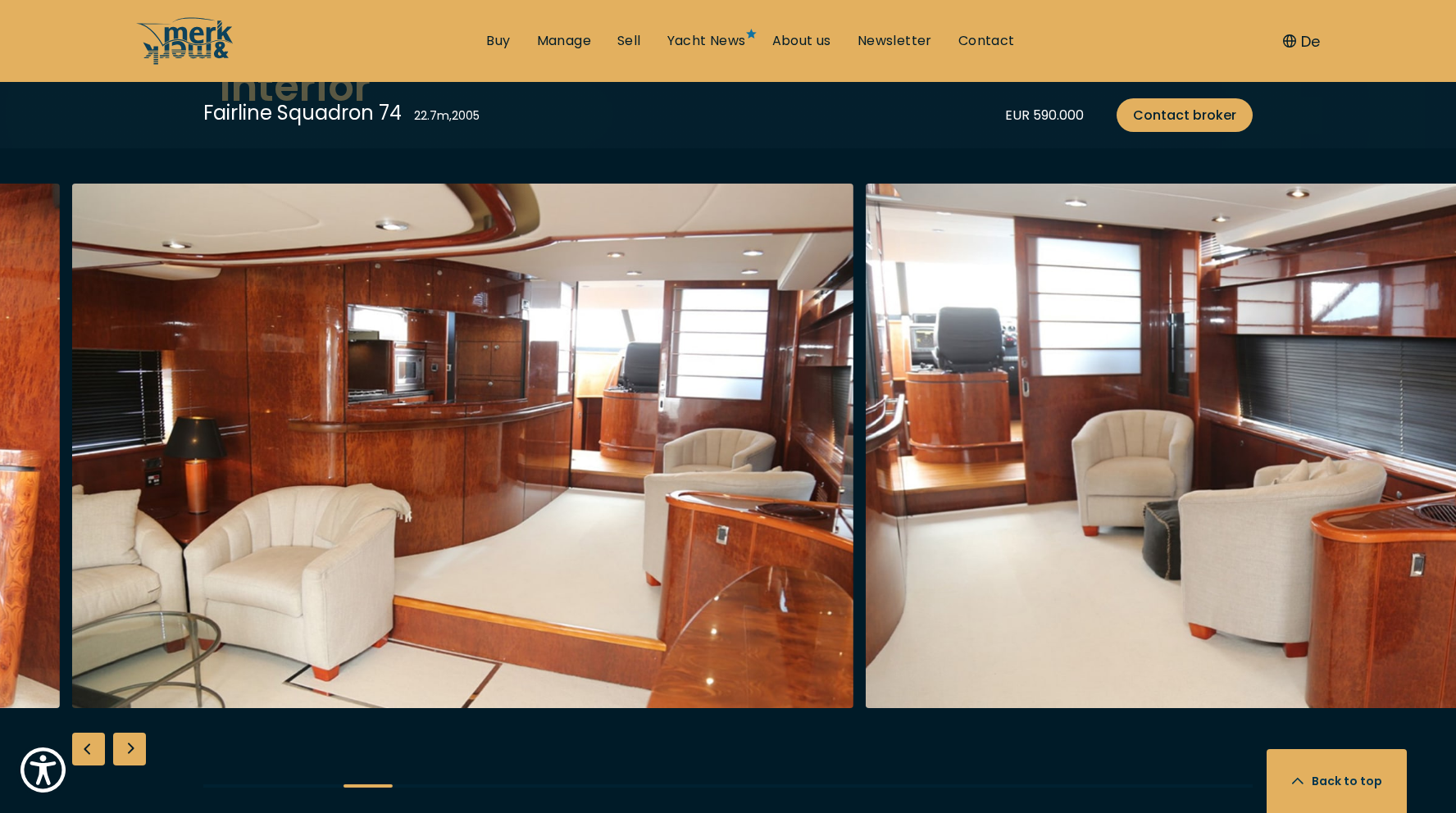
click at [132, 753] on div "Next slide" at bounding box center [129, 748] width 33 height 33
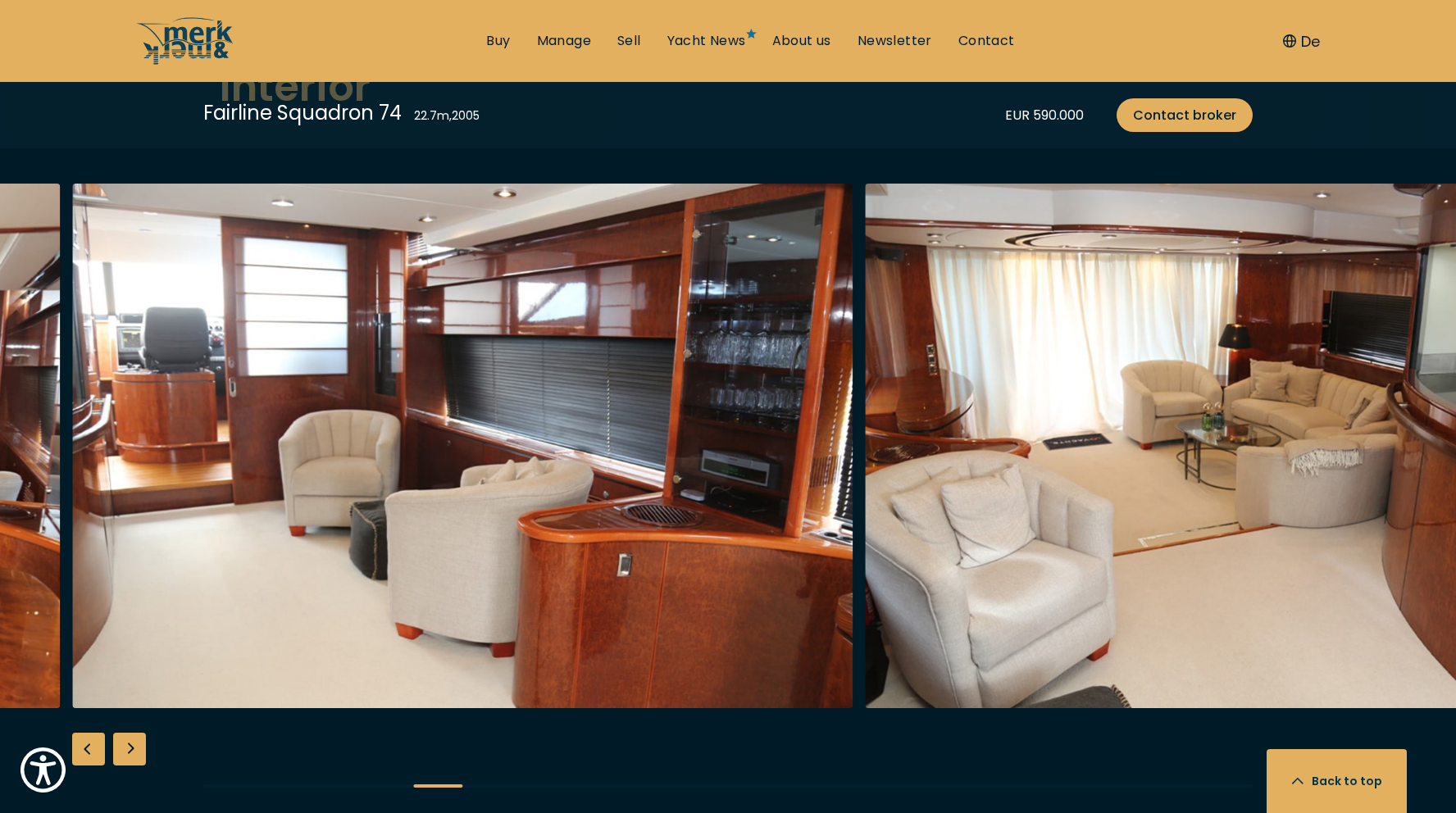
click at [132, 753] on div "Next slide" at bounding box center [129, 748] width 33 height 33
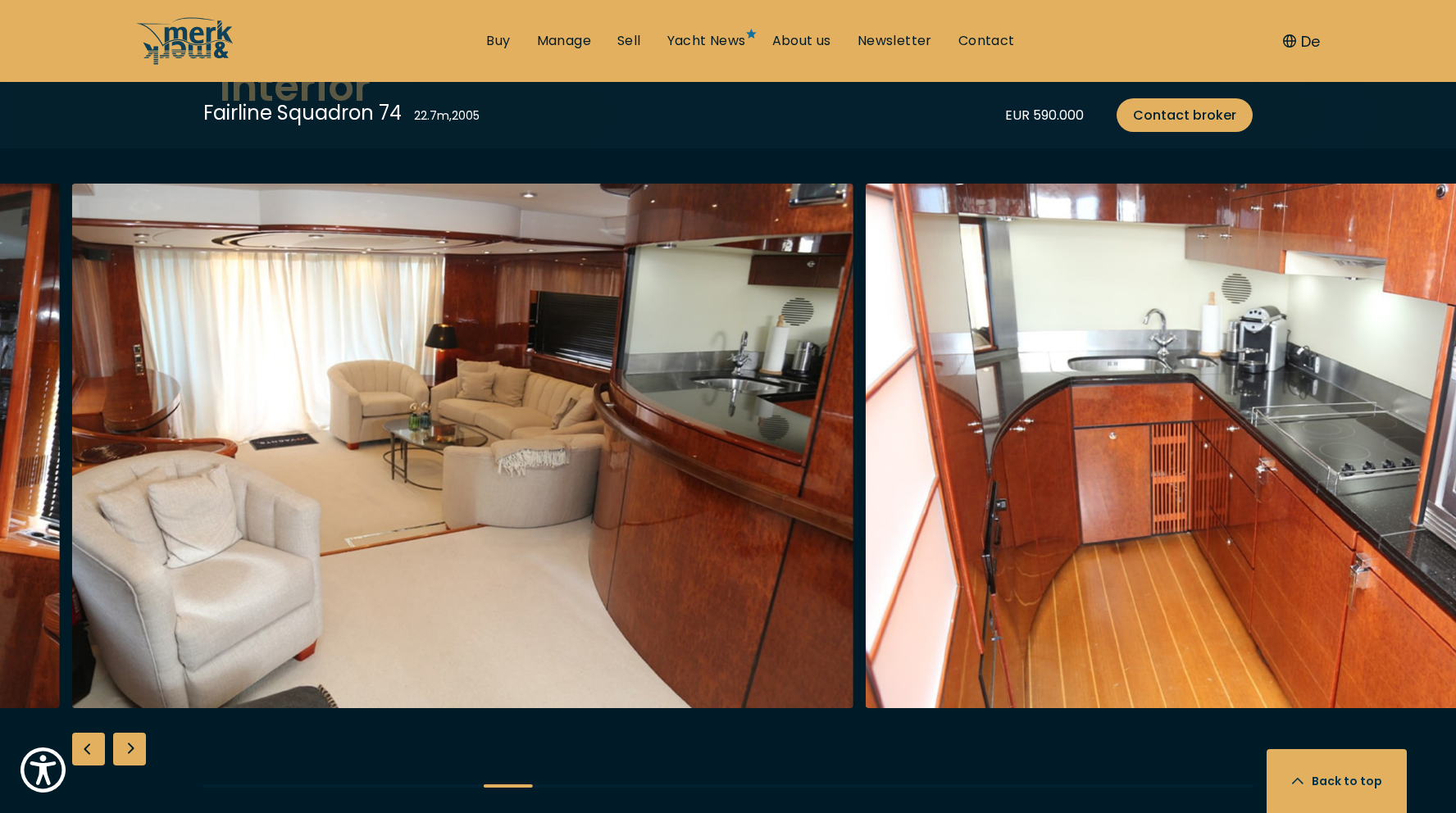
click at [132, 753] on div "Next slide" at bounding box center [129, 748] width 33 height 33
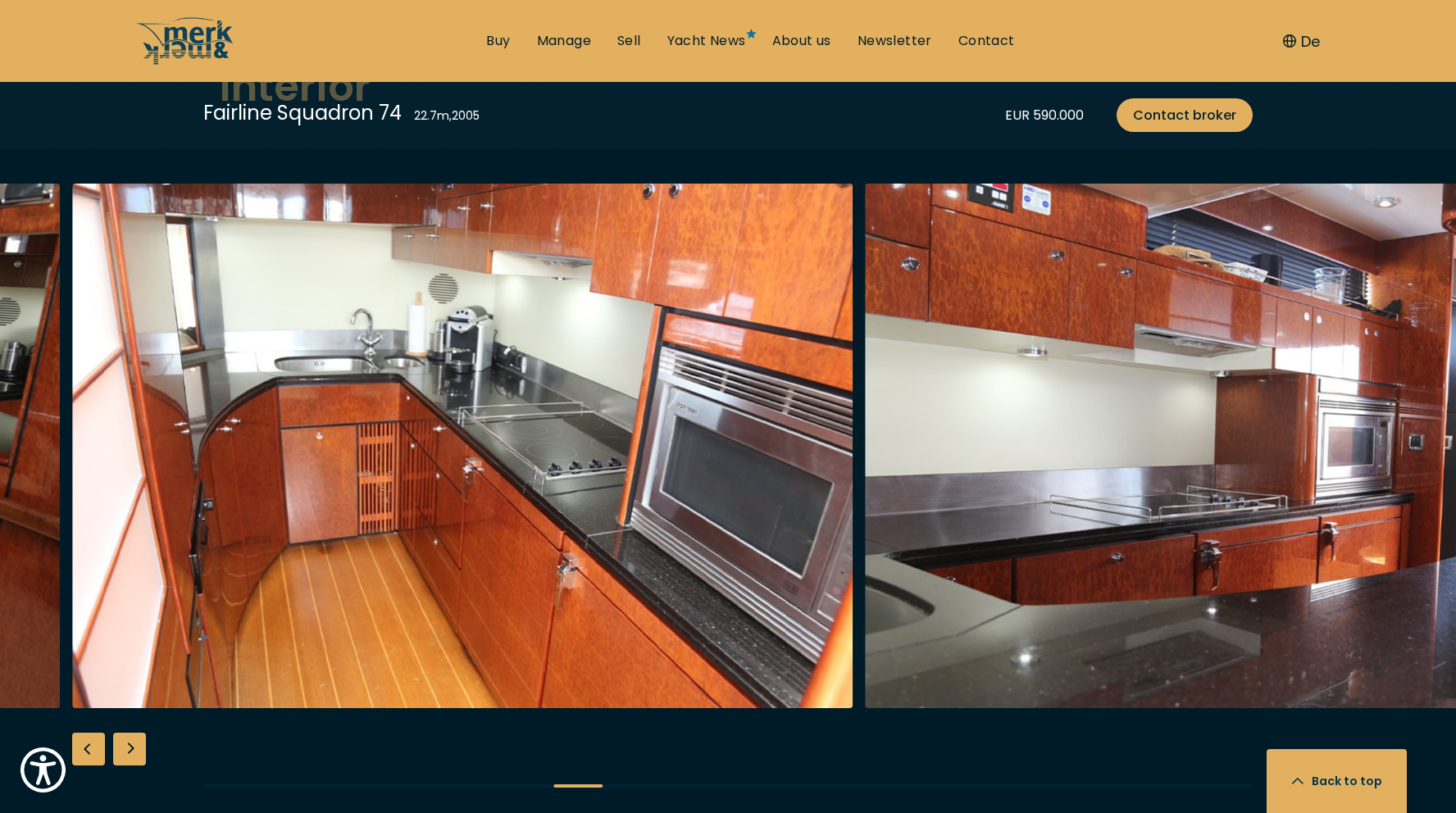
click at [132, 753] on div "Next slide" at bounding box center [129, 748] width 33 height 33
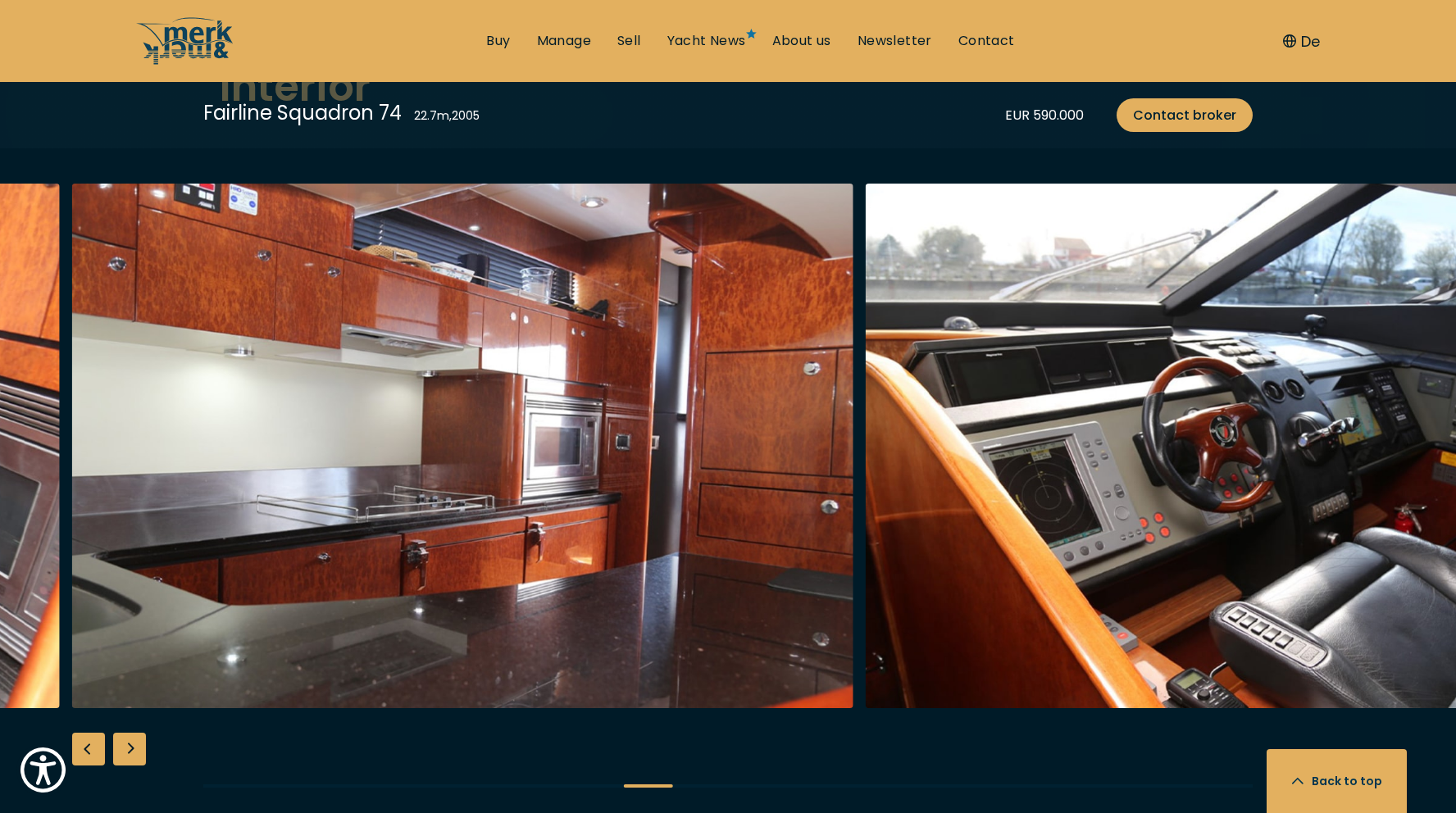
click at [132, 753] on div "Next slide" at bounding box center [129, 748] width 33 height 33
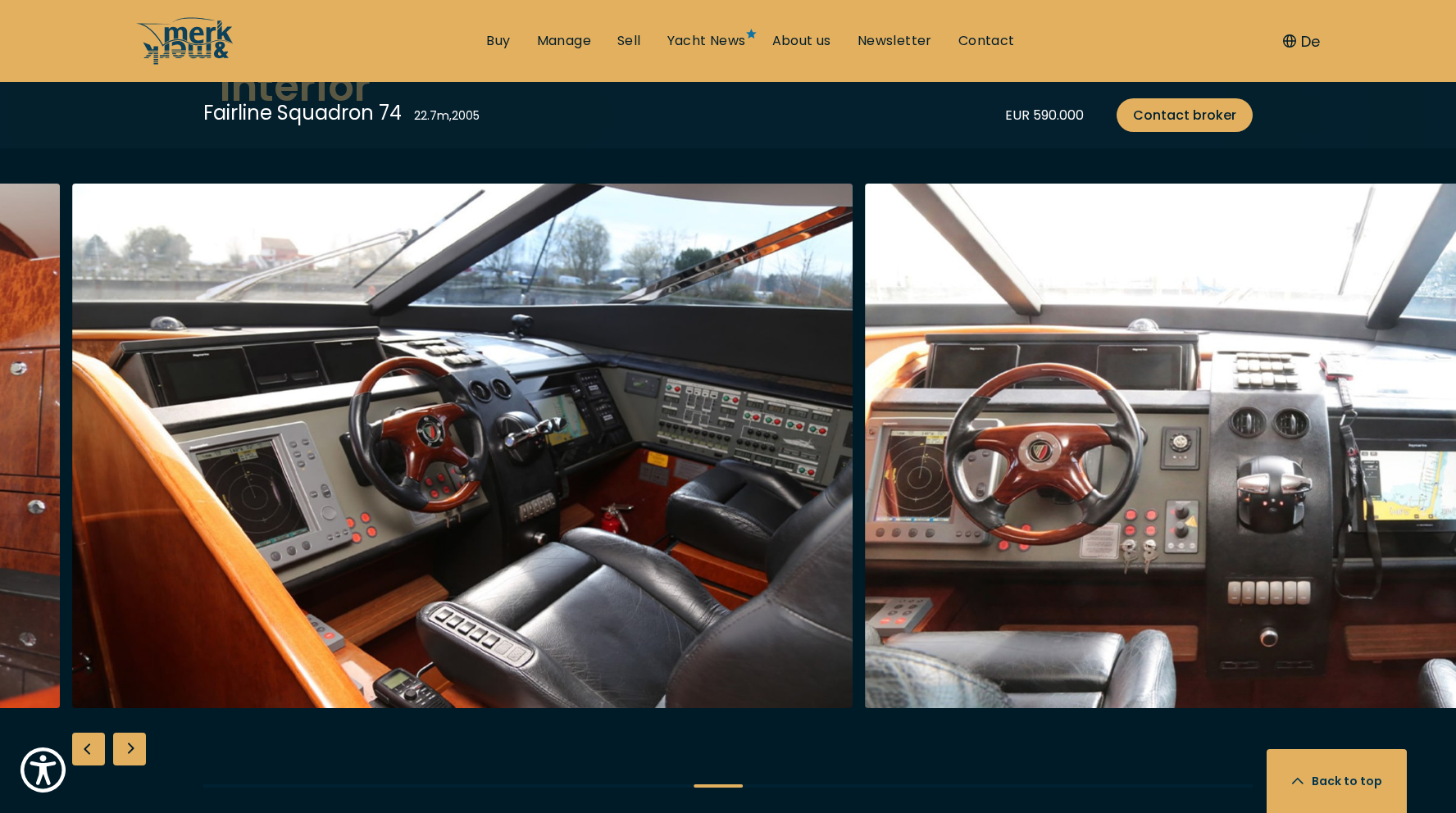
click at [132, 753] on div "Next slide" at bounding box center [129, 748] width 33 height 33
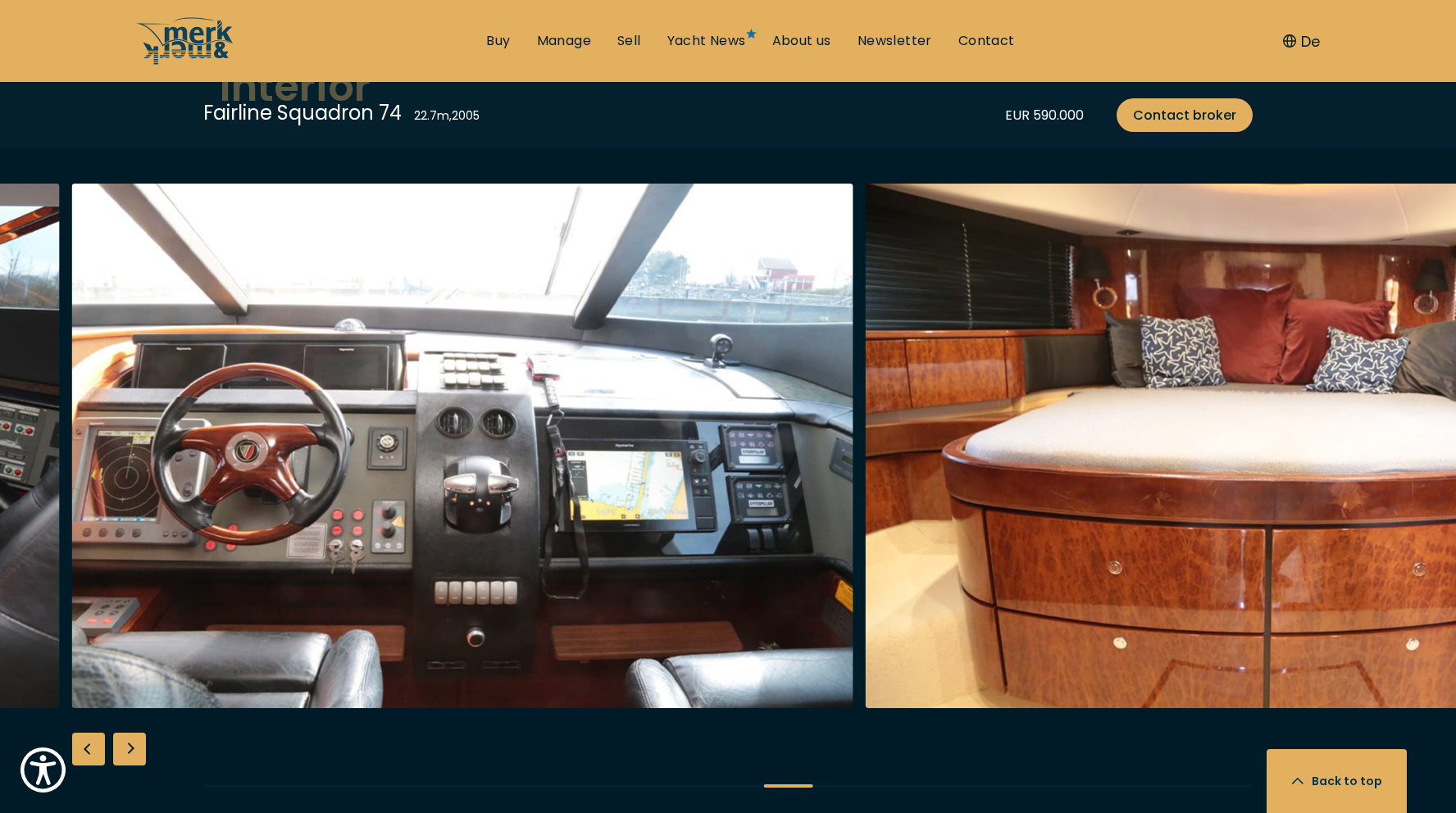
click at [132, 753] on div "Next slide" at bounding box center [129, 748] width 33 height 33
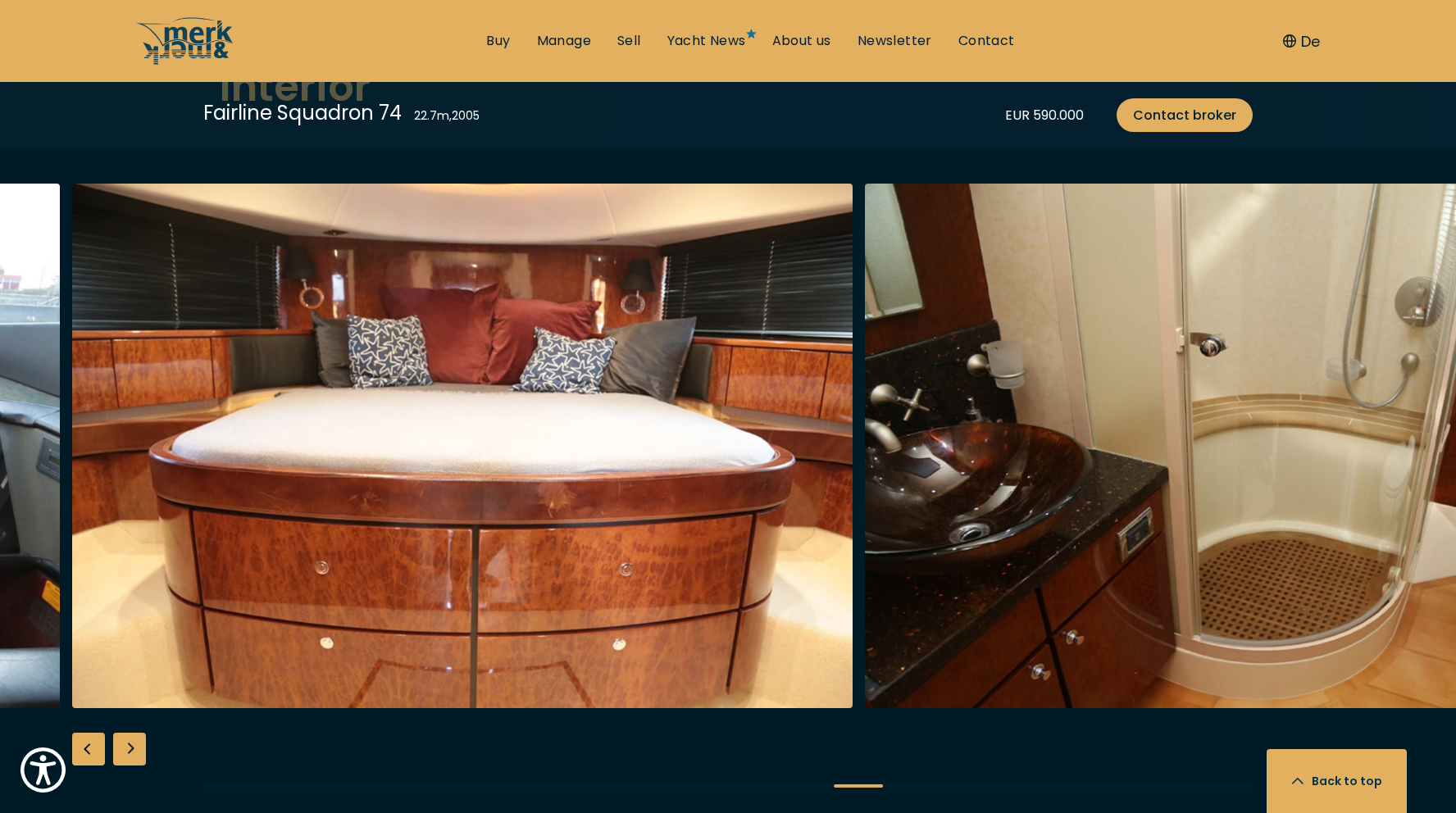
click at [132, 753] on div "Next slide" at bounding box center [129, 748] width 33 height 33
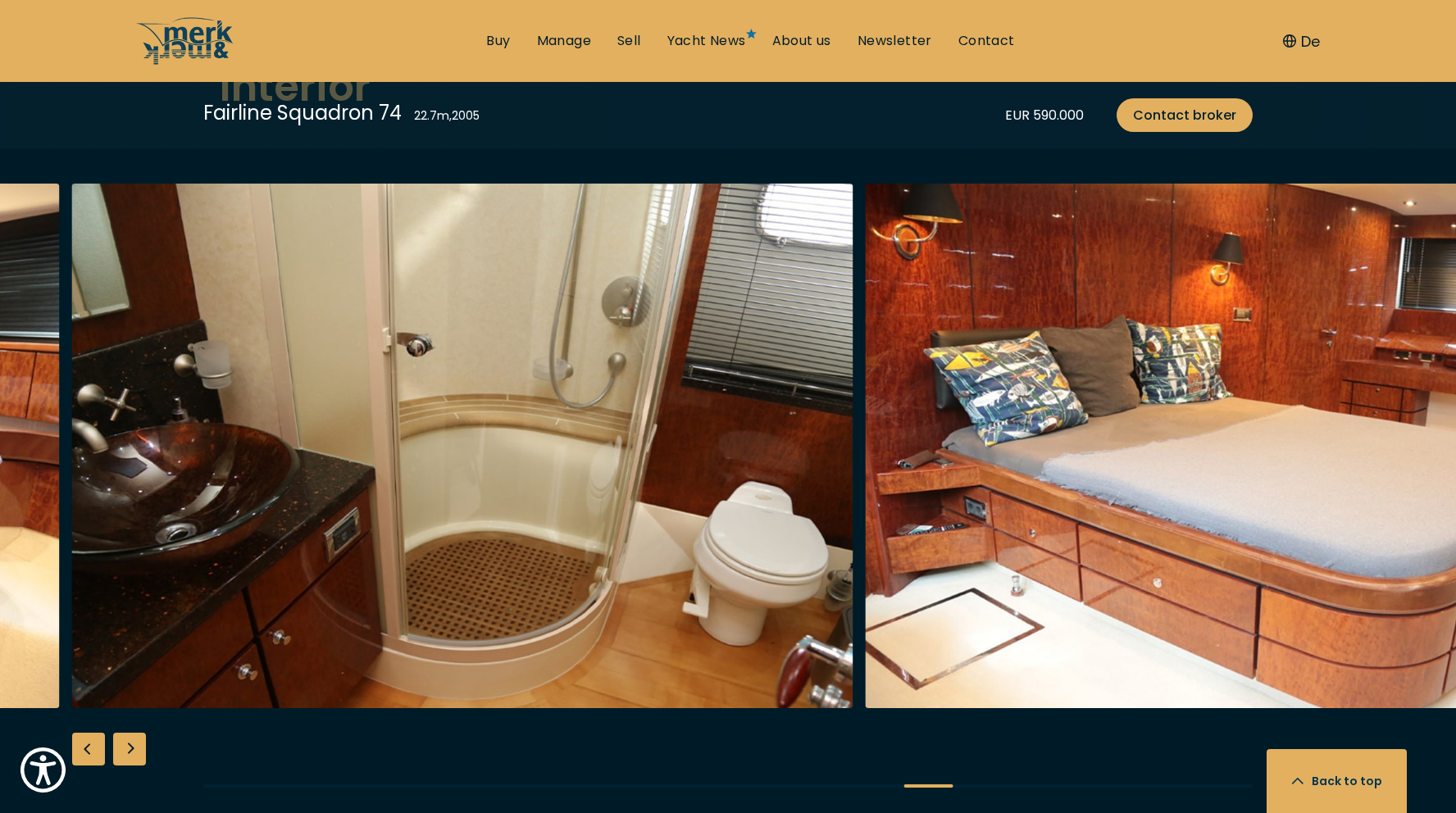
click at [132, 753] on div "Next slide" at bounding box center [129, 748] width 33 height 33
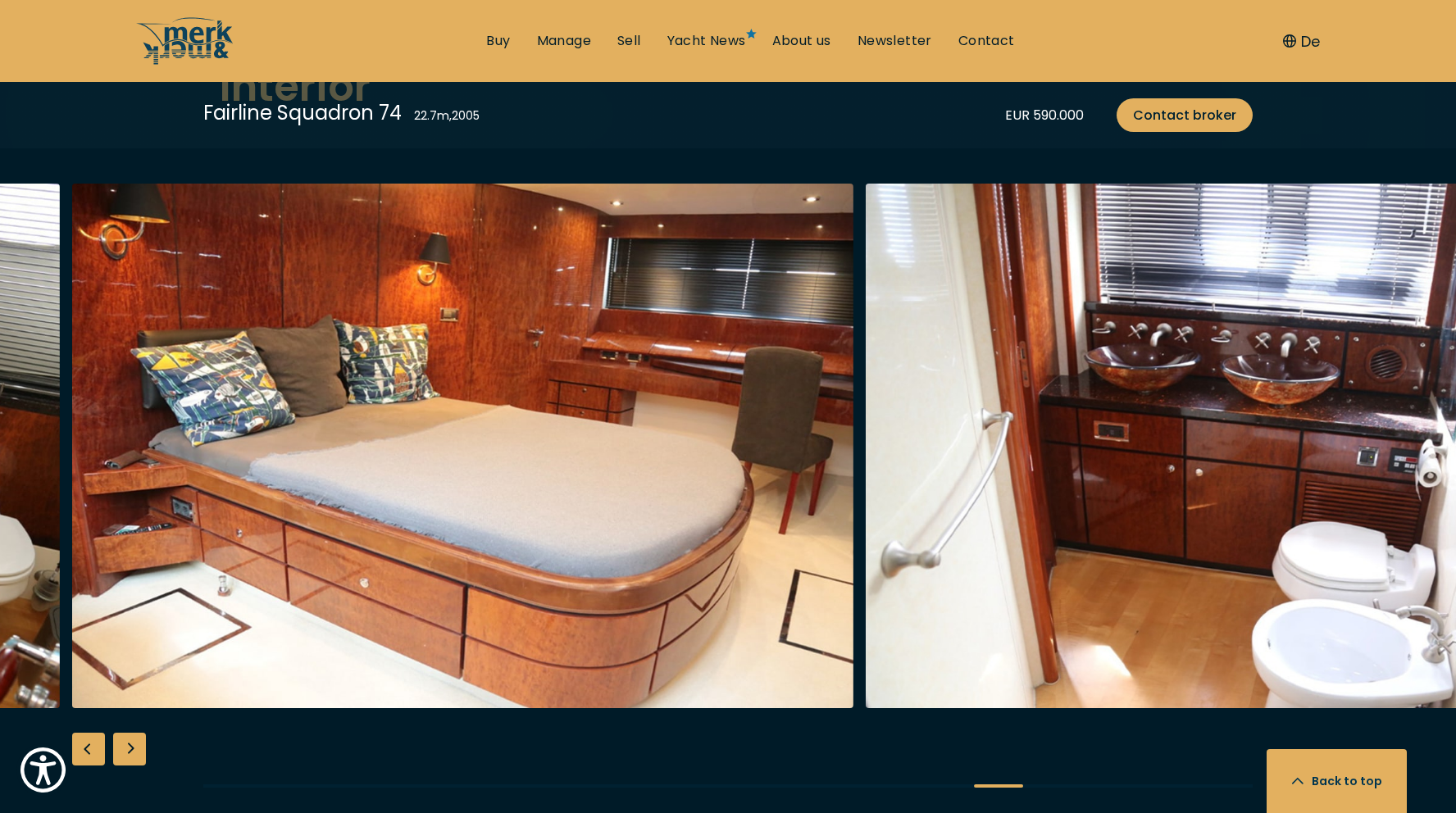
click at [132, 753] on div "Next slide" at bounding box center [129, 748] width 33 height 33
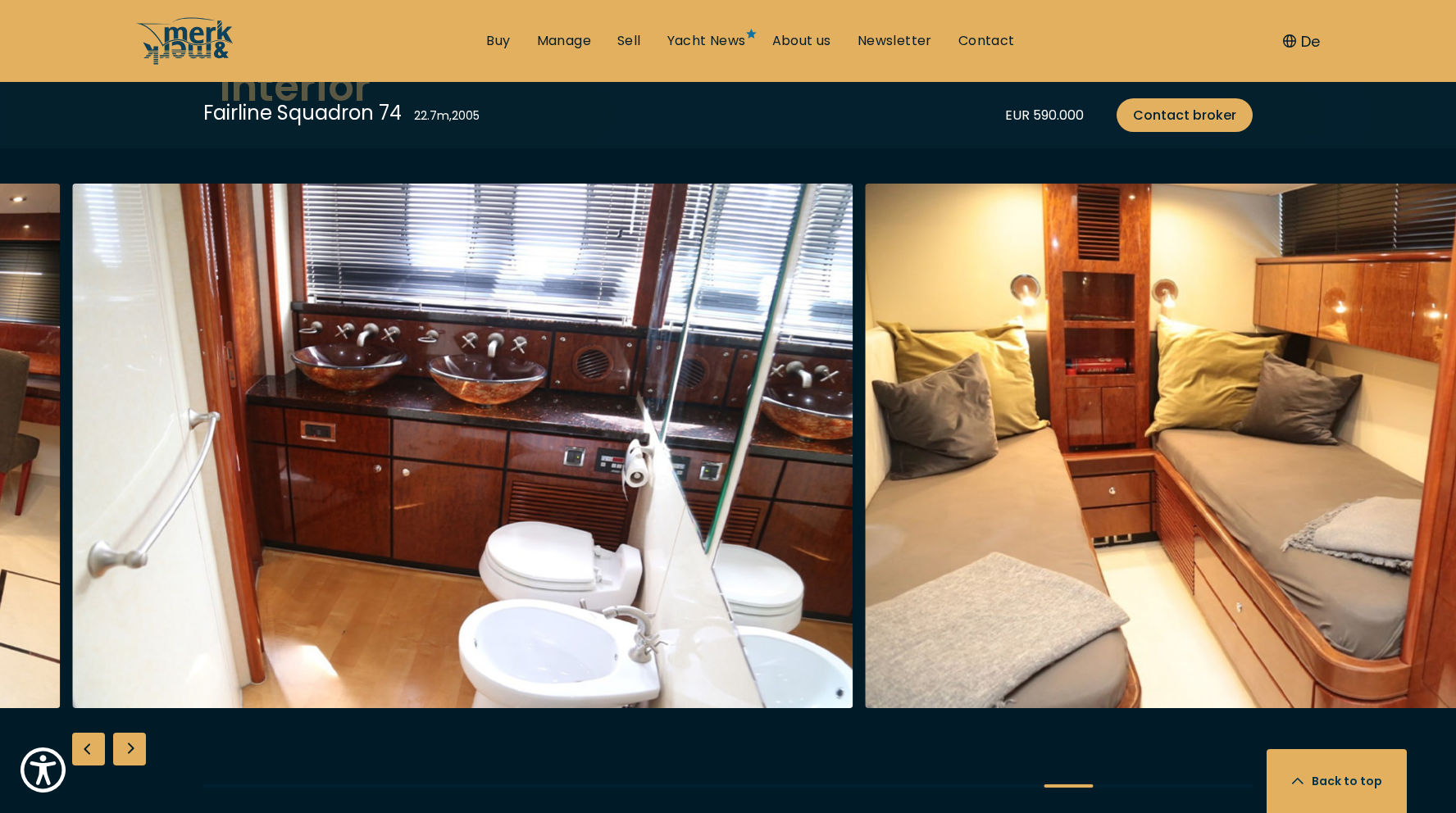
click at [132, 753] on div "Next slide" at bounding box center [129, 748] width 33 height 33
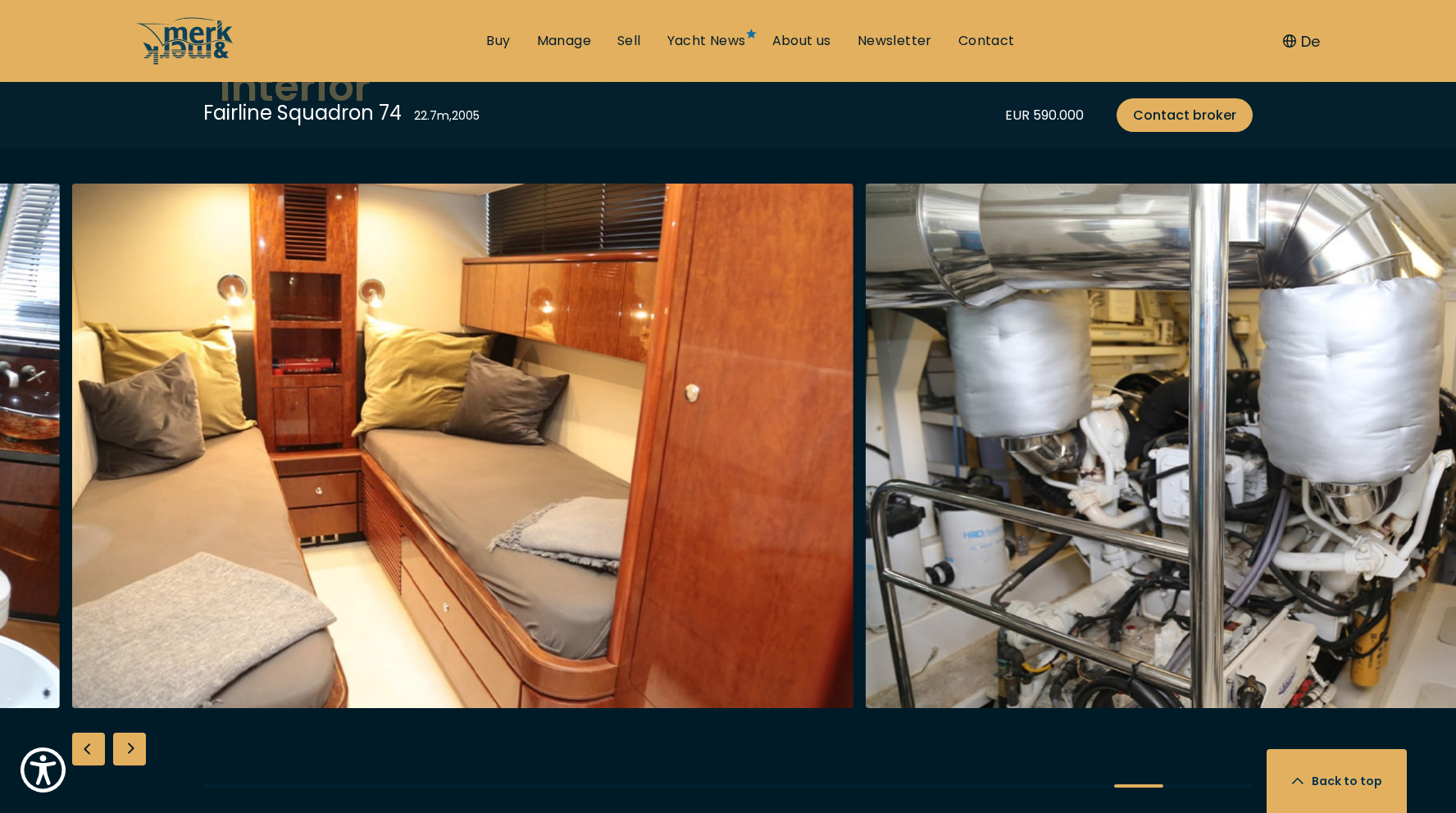
click at [132, 753] on div "Next slide" at bounding box center [129, 748] width 33 height 33
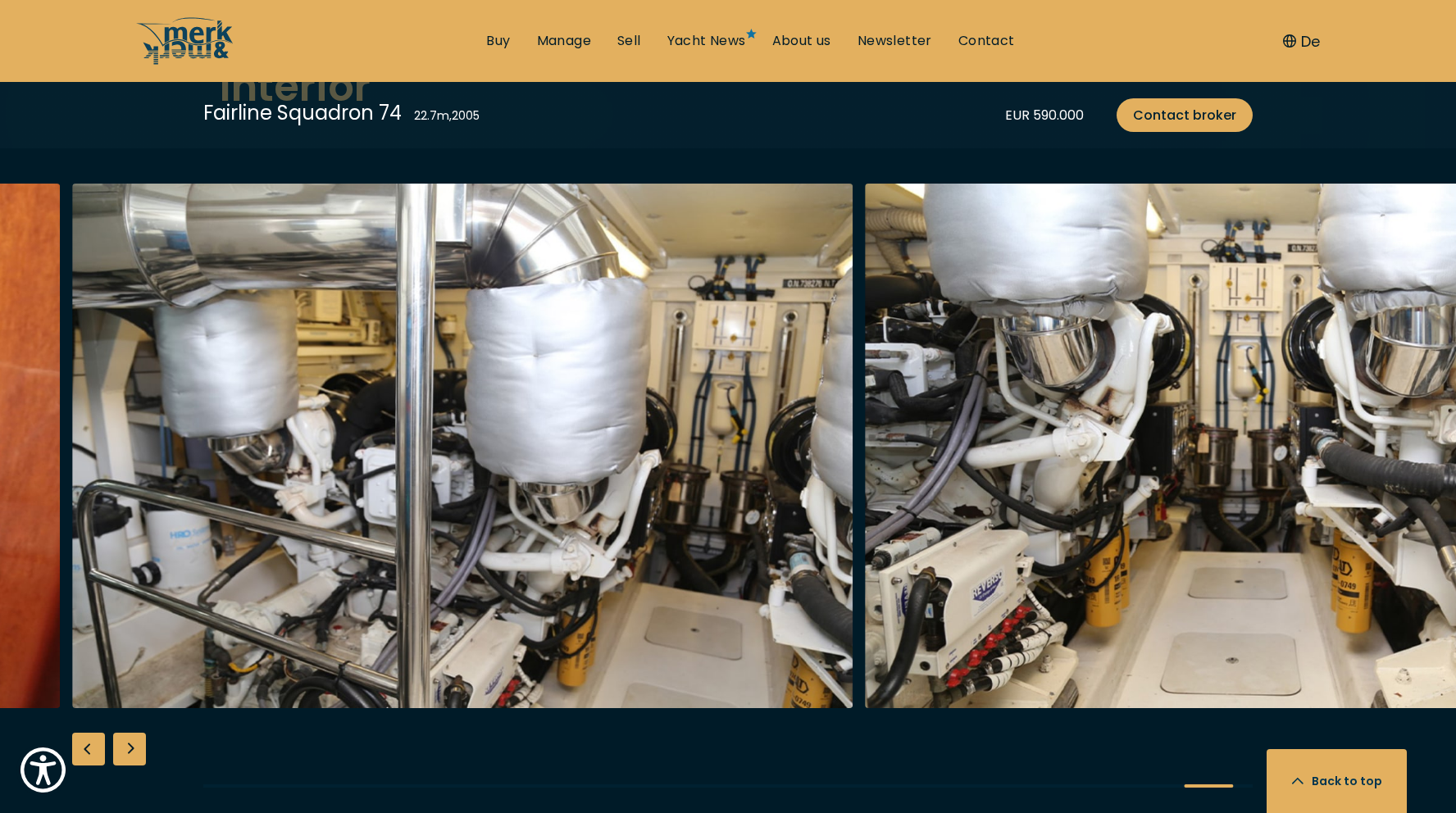
click at [132, 753] on div "Next slide" at bounding box center [129, 748] width 33 height 33
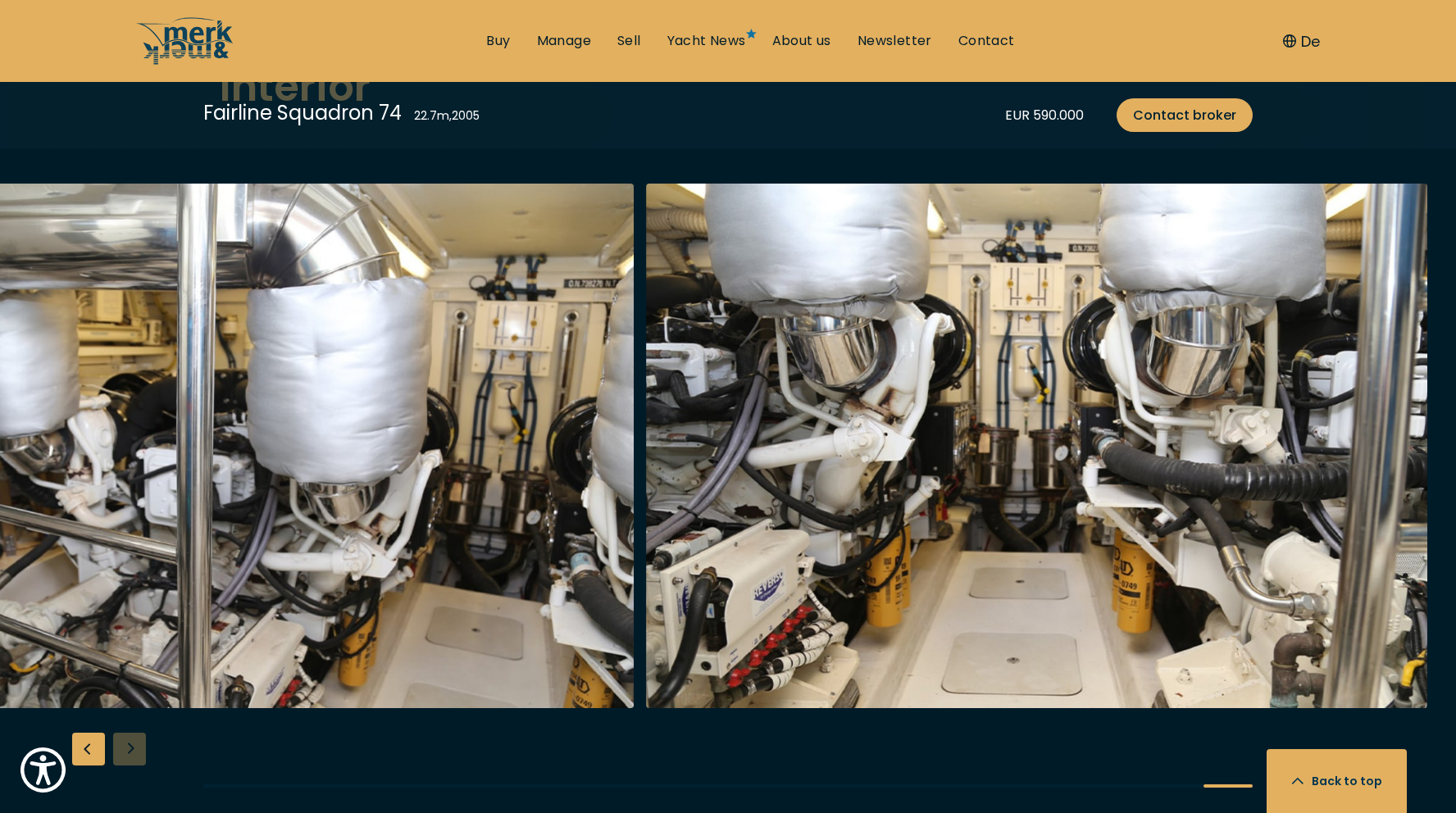
click at [132, 753] on div at bounding box center [728, 499] width 1456 height 631
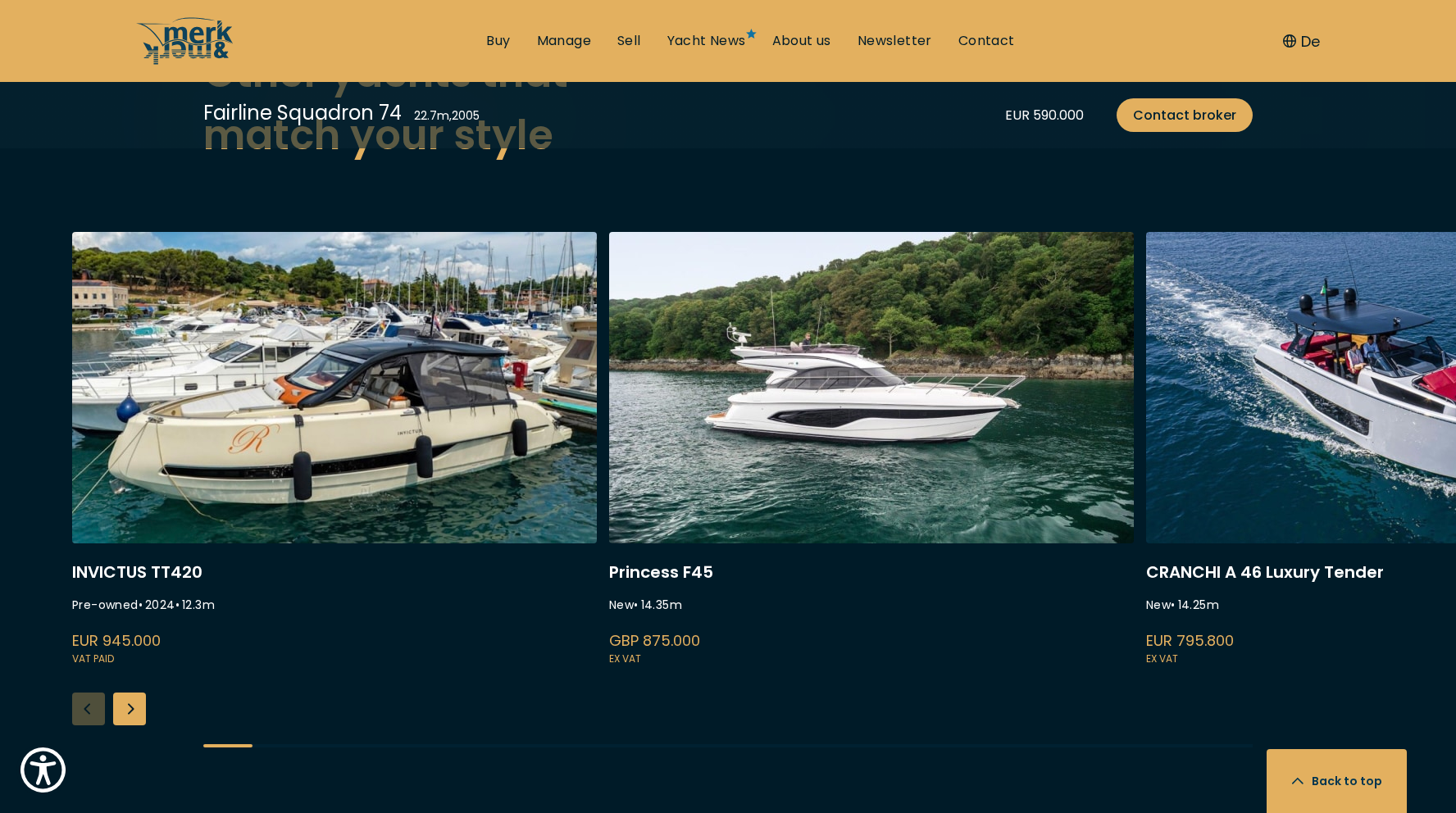
scroll to position [4339, 0]
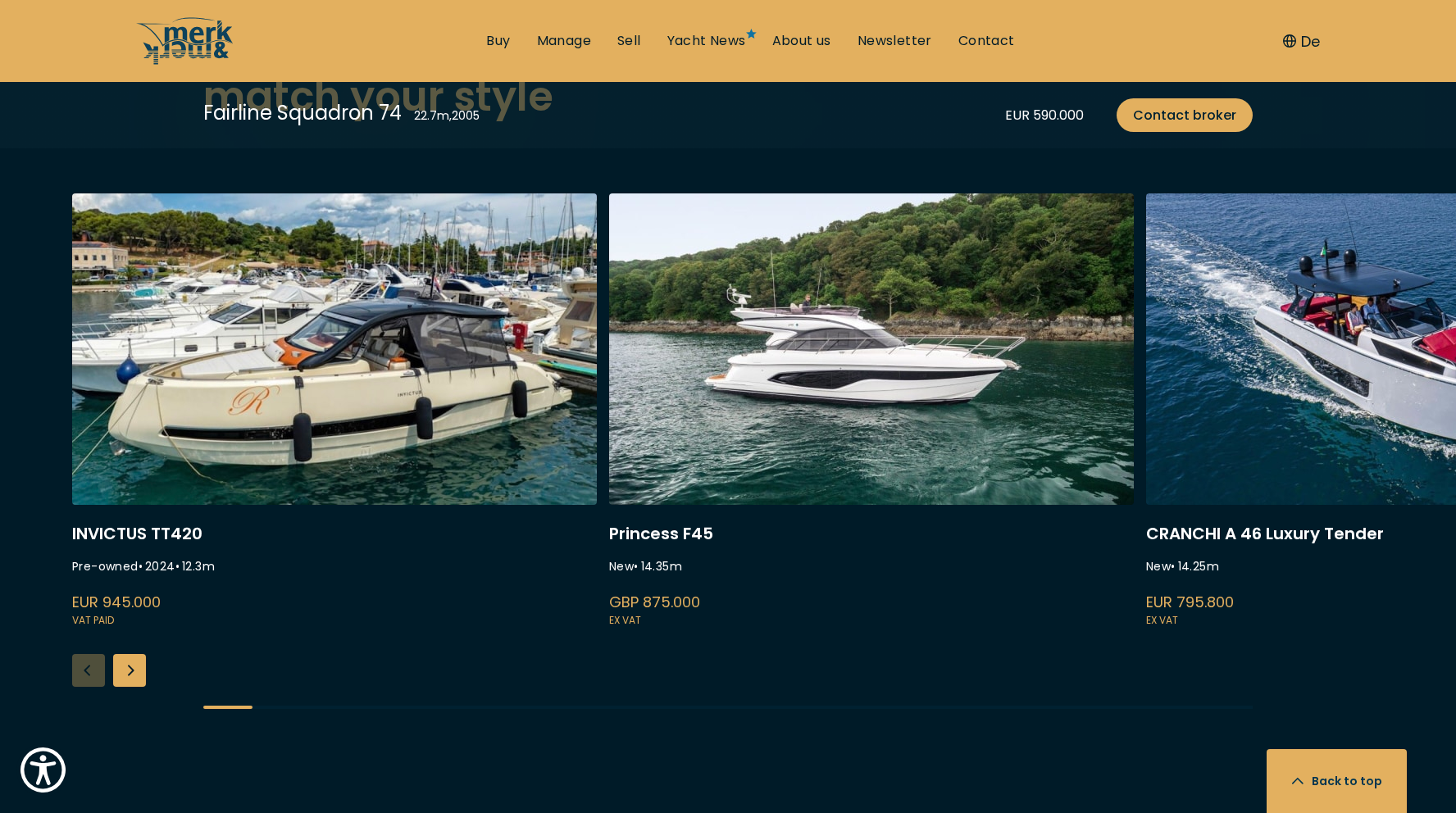
click at [133, 670] on div "Next slide" at bounding box center [129, 670] width 33 height 33
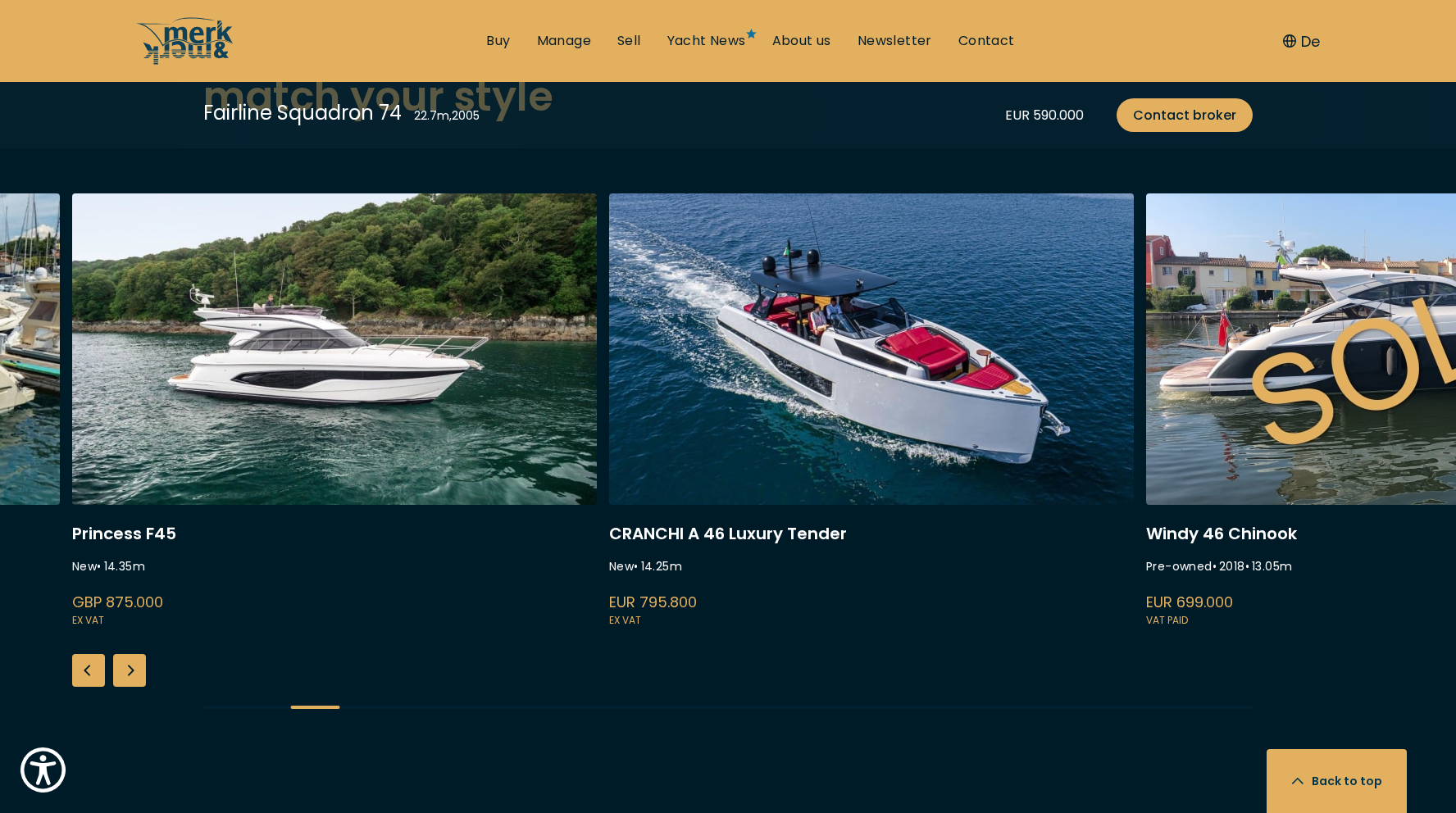
click at [133, 670] on div "Next slide" at bounding box center [129, 670] width 33 height 33
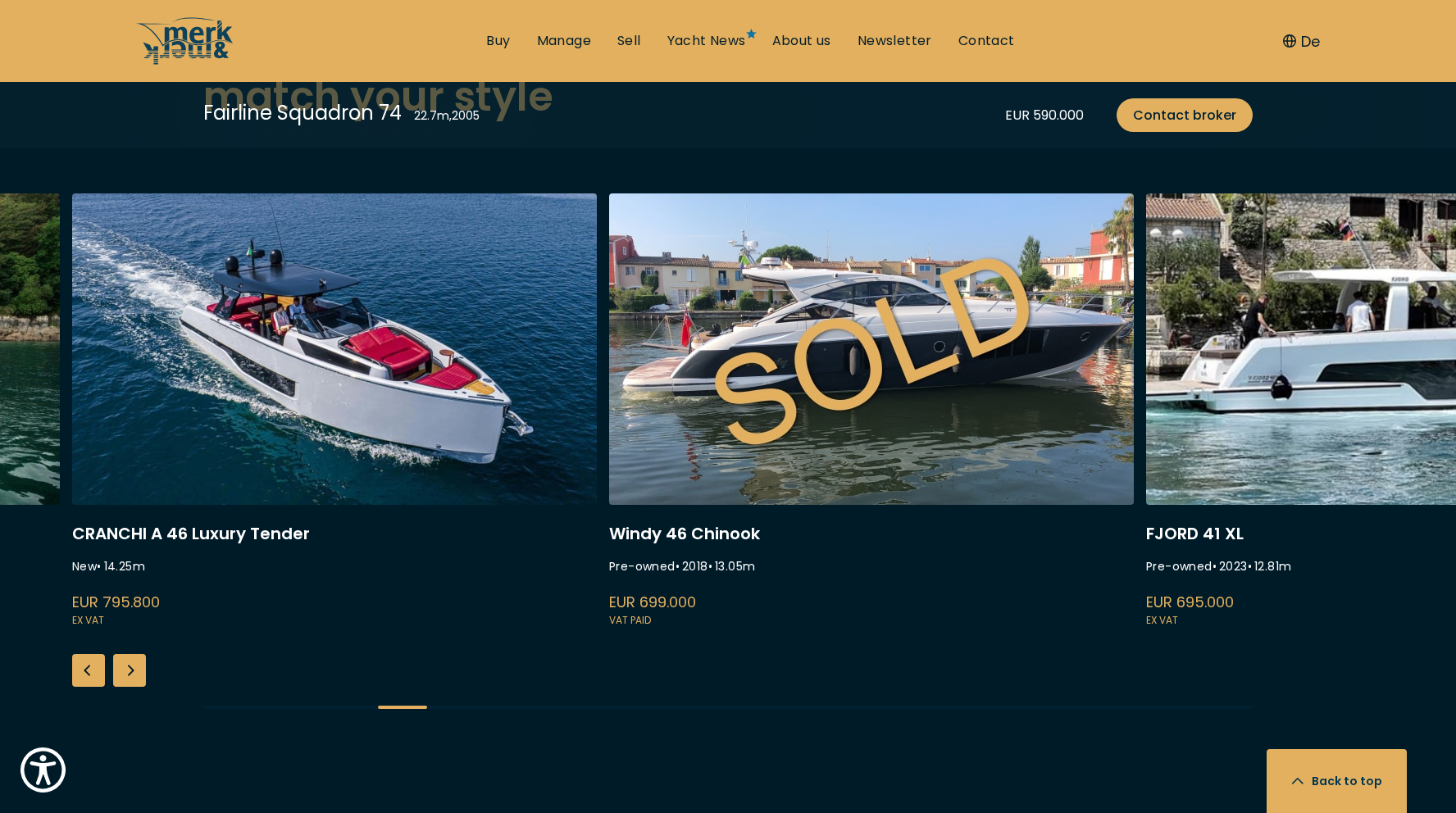
click at [133, 670] on div "Next slide" at bounding box center [129, 670] width 33 height 33
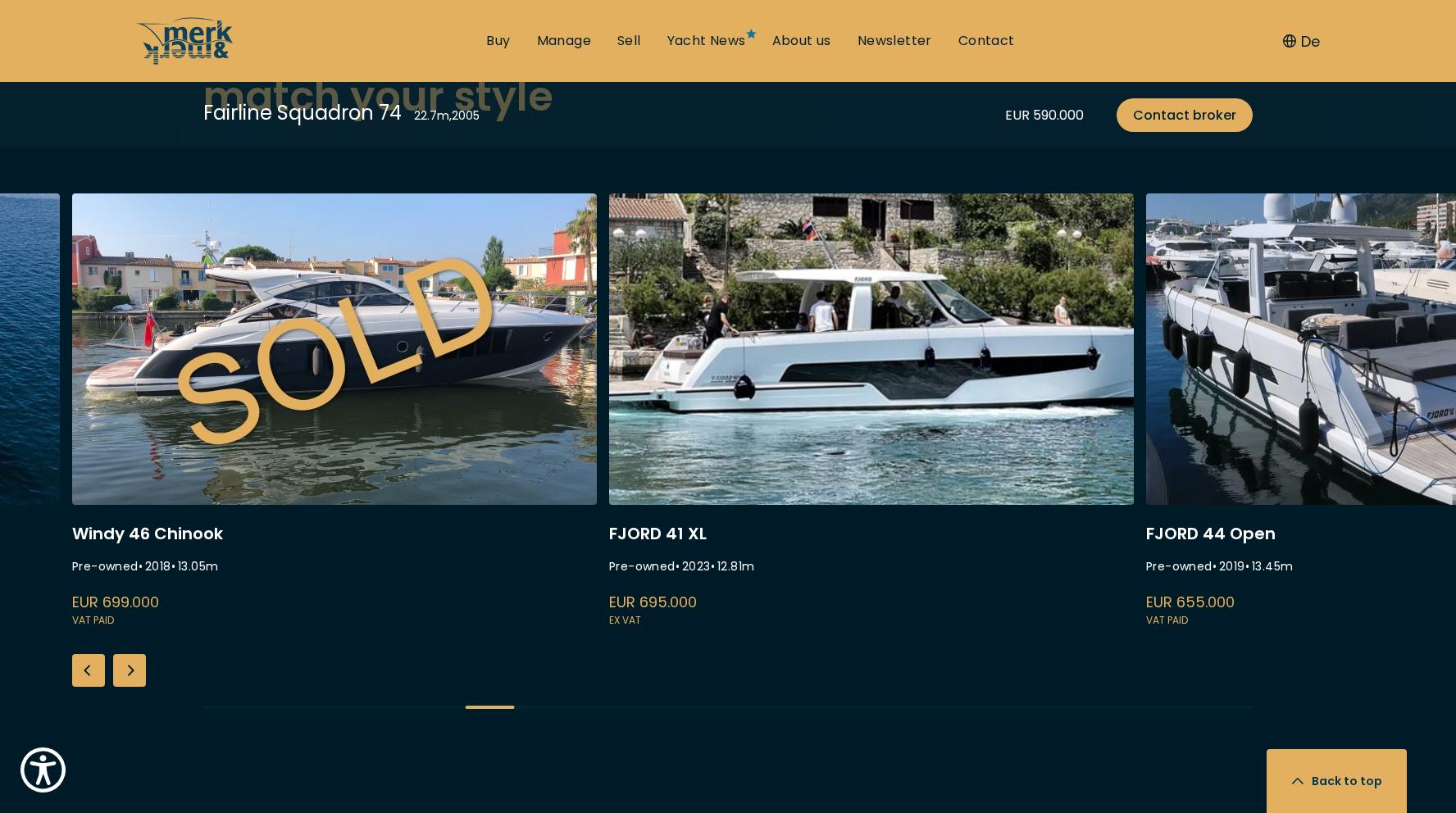
click at [133, 670] on div "Next slide" at bounding box center [129, 670] width 33 height 33
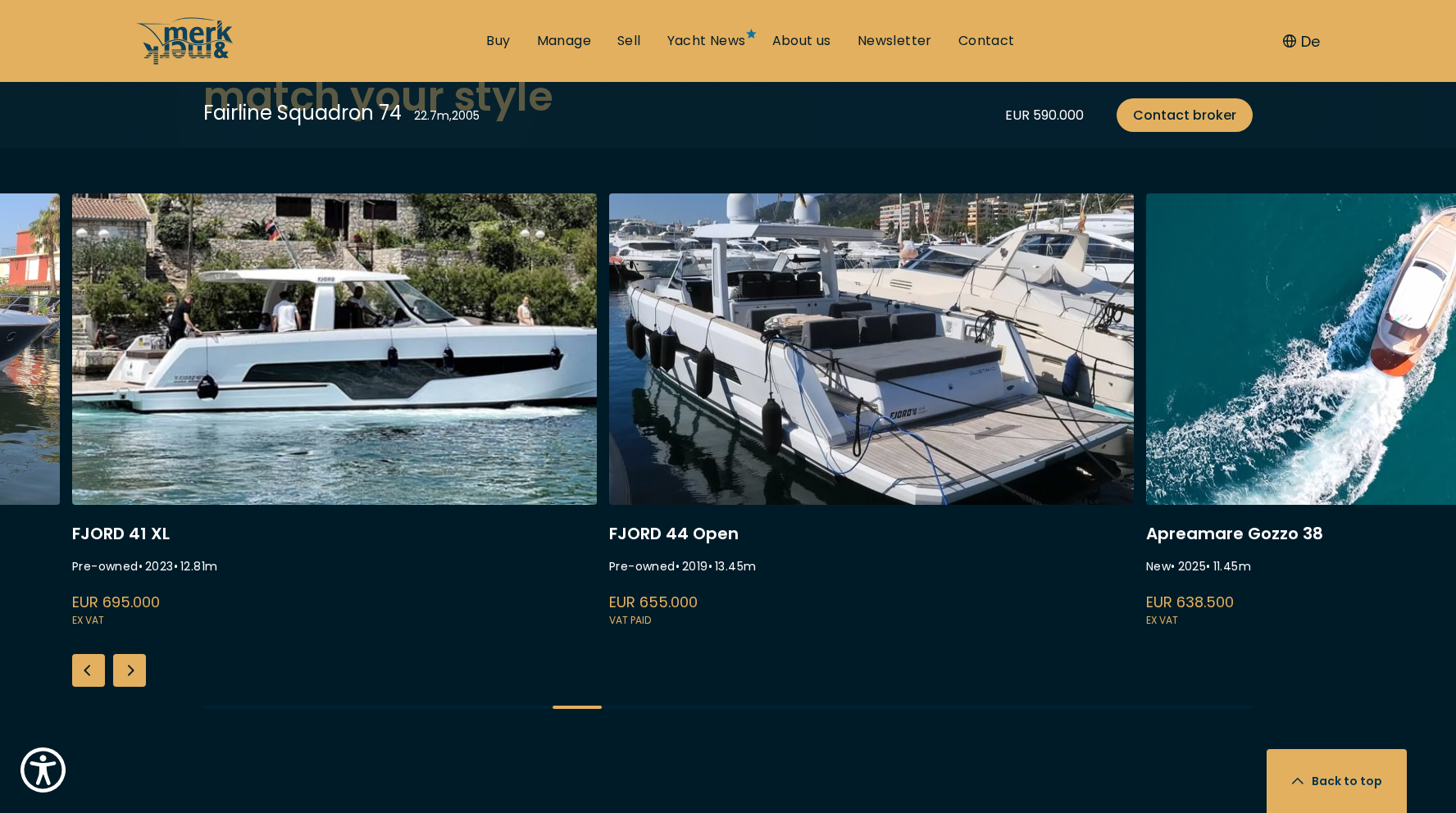
click at [133, 670] on div "Next slide" at bounding box center [129, 670] width 33 height 33
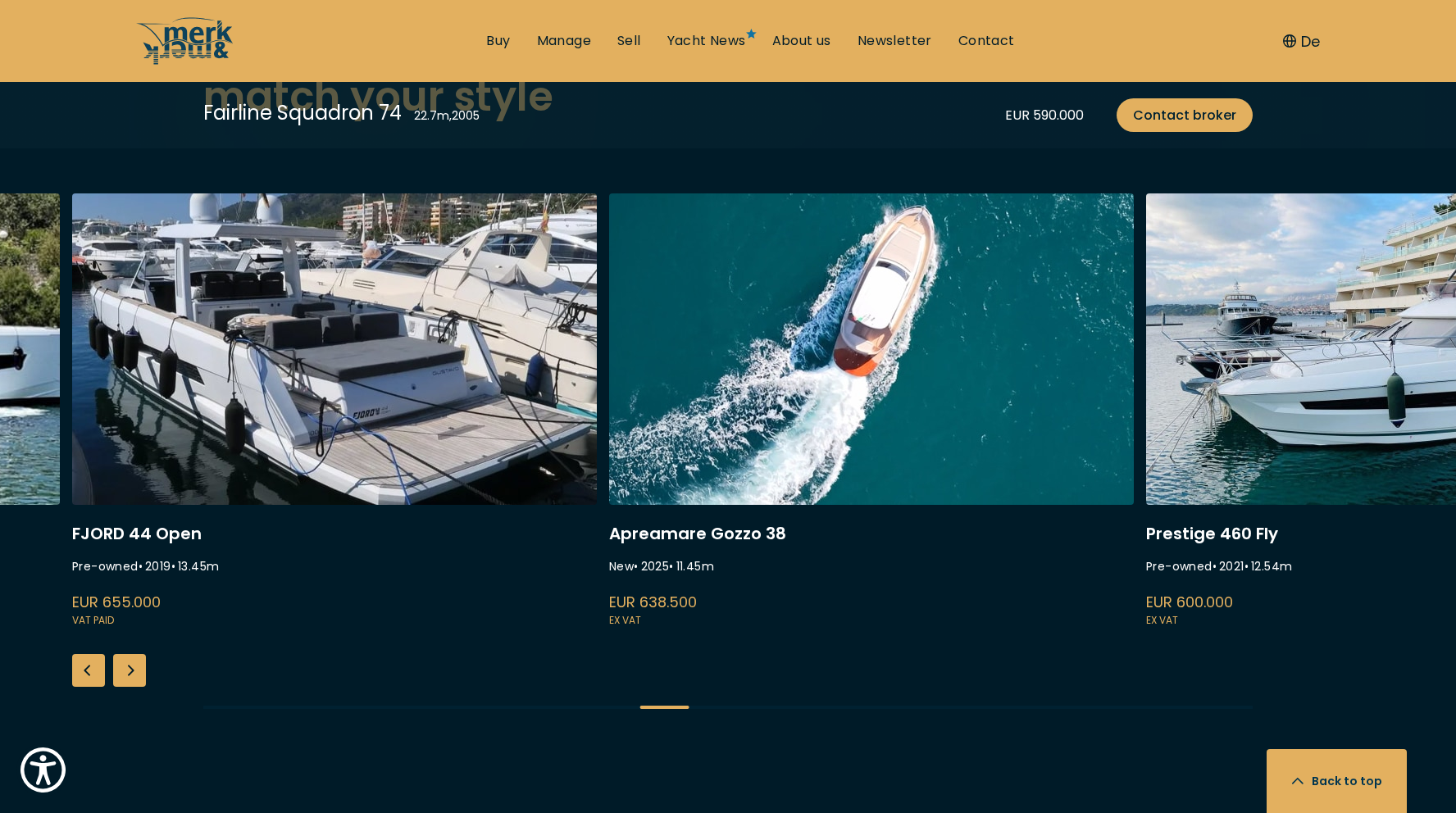
click at [133, 670] on div "Next slide" at bounding box center [129, 670] width 33 height 33
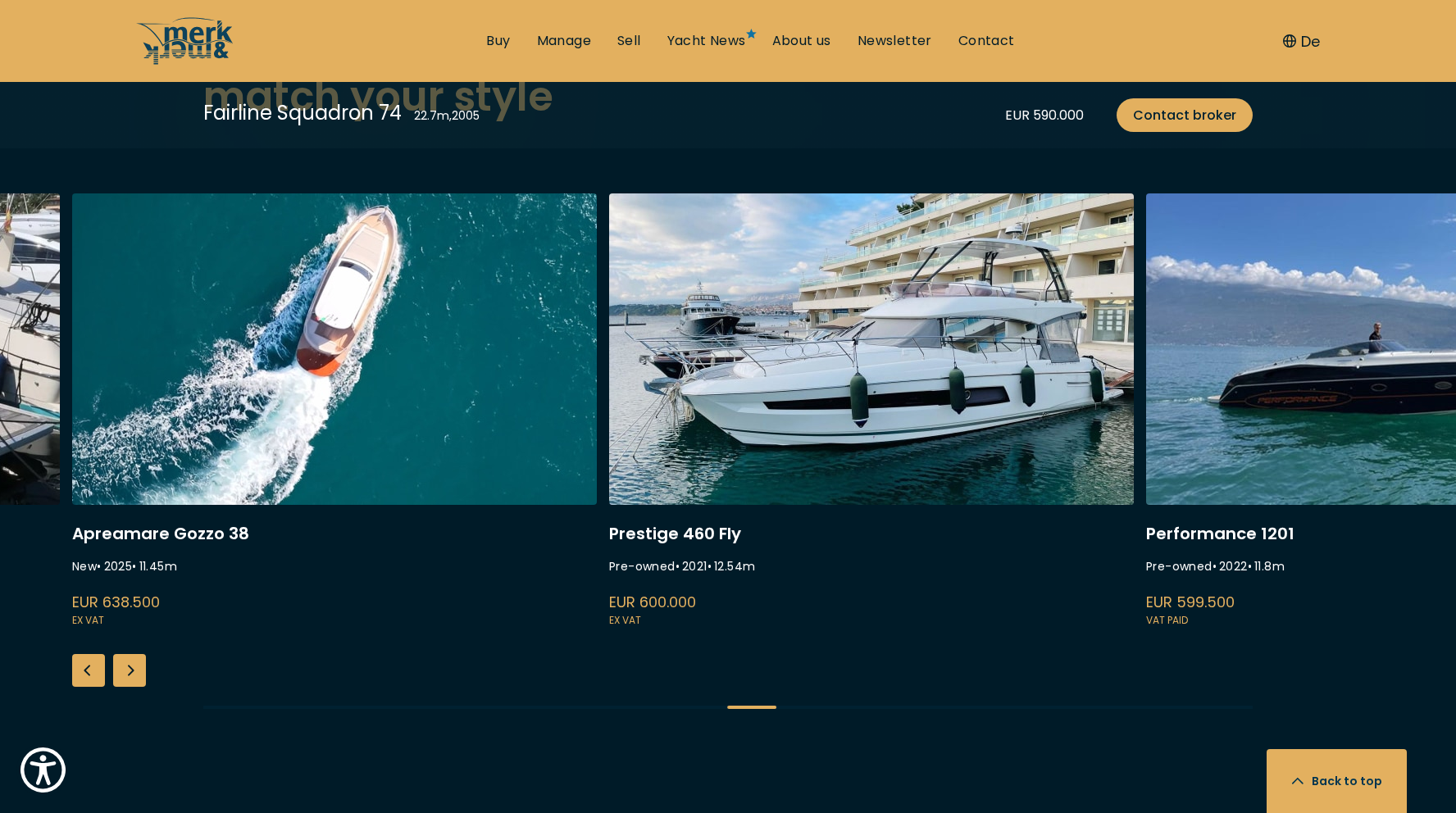
click at [133, 670] on div "Next slide" at bounding box center [129, 670] width 33 height 33
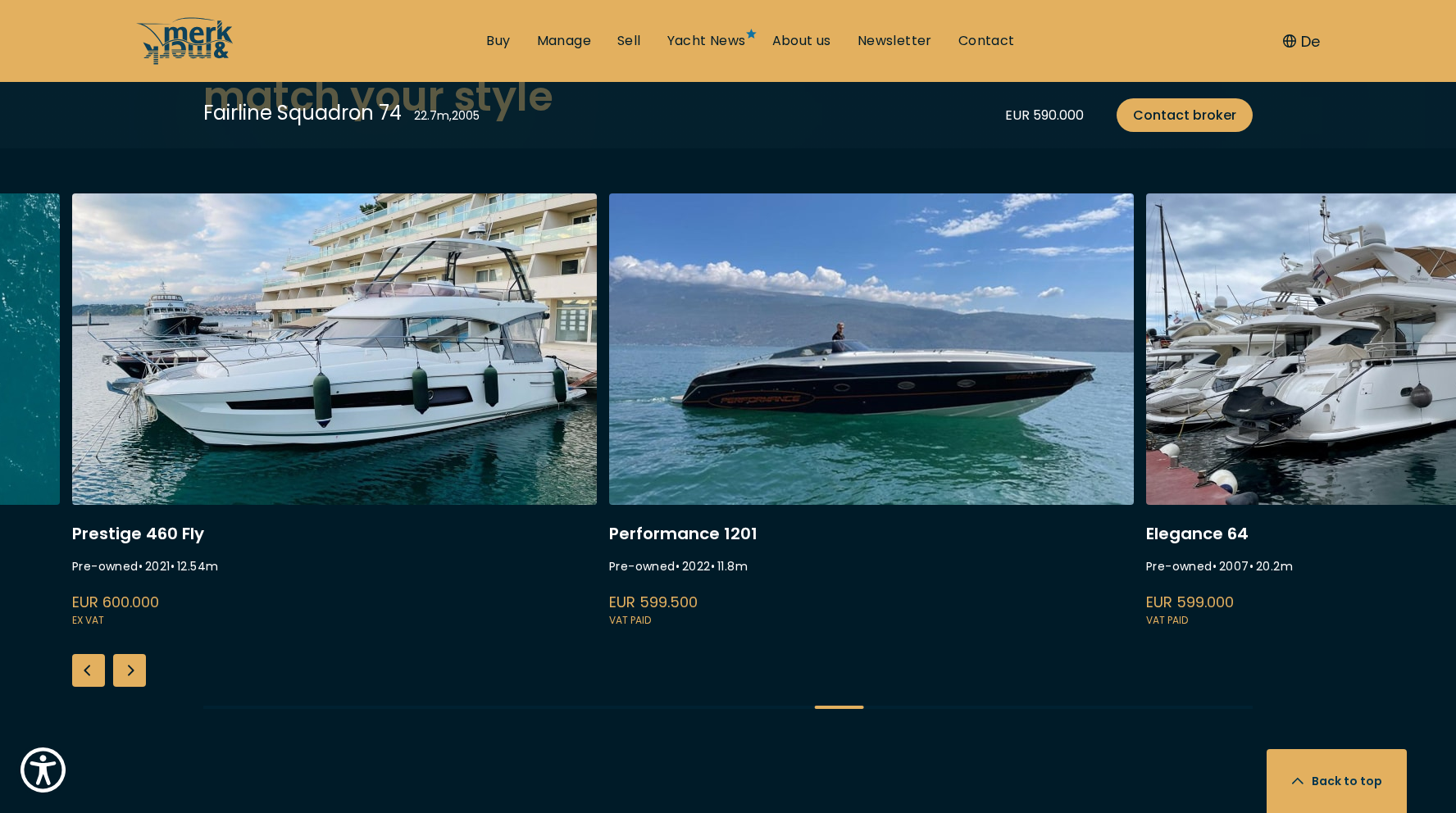
click at [133, 670] on div "Next slide" at bounding box center [129, 670] width 33 height 33
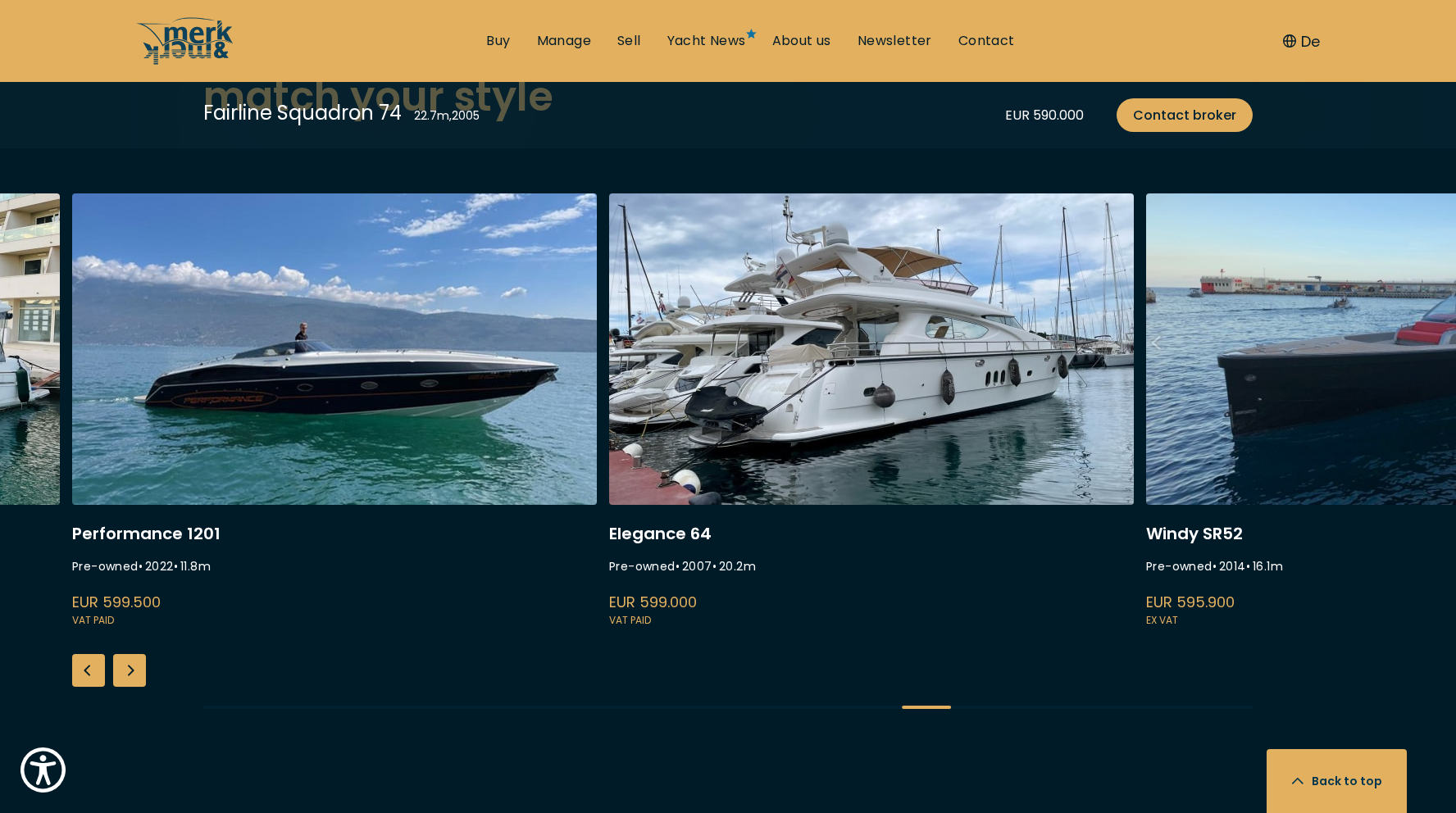
click at [133, 670] on div "Next slide" at bounding box center [129, 670] width 33 height 33
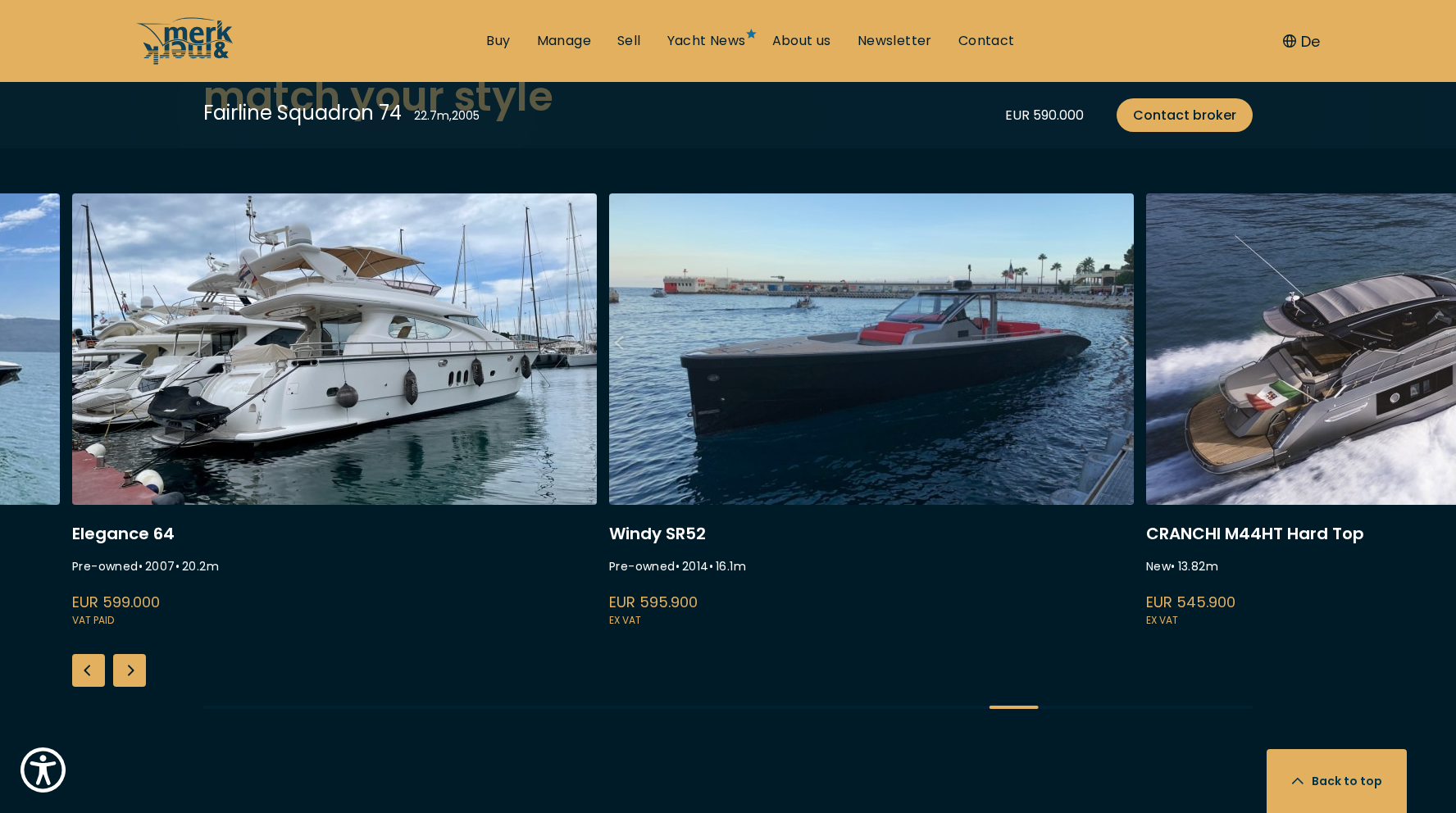
click at [133, 670] on div "Next slide" at bounding box center [129, 670] width 33 height 33
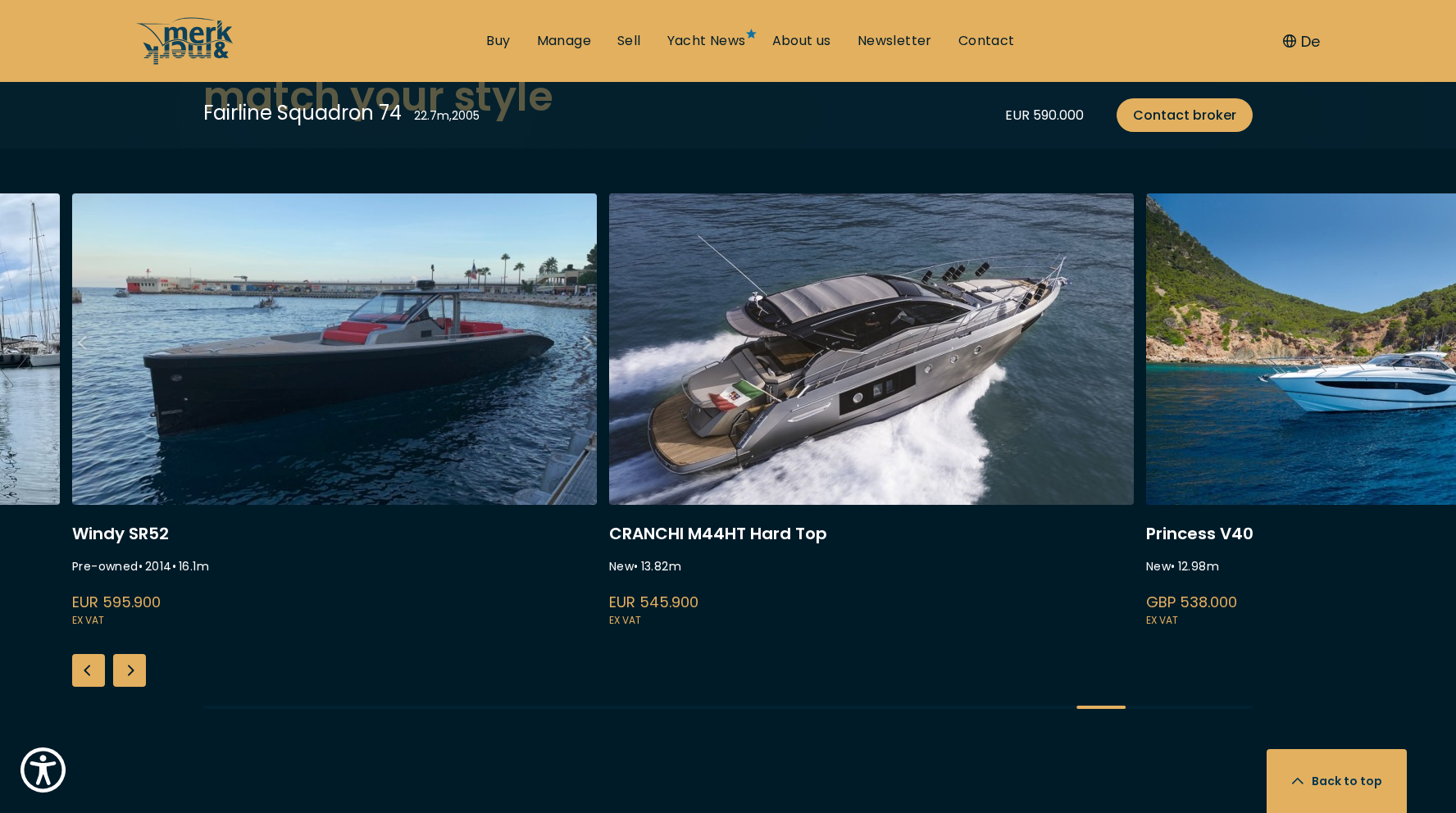
click at [136, 670] on div "Next slide" at bounding box center [129, 670] width 33 height 33
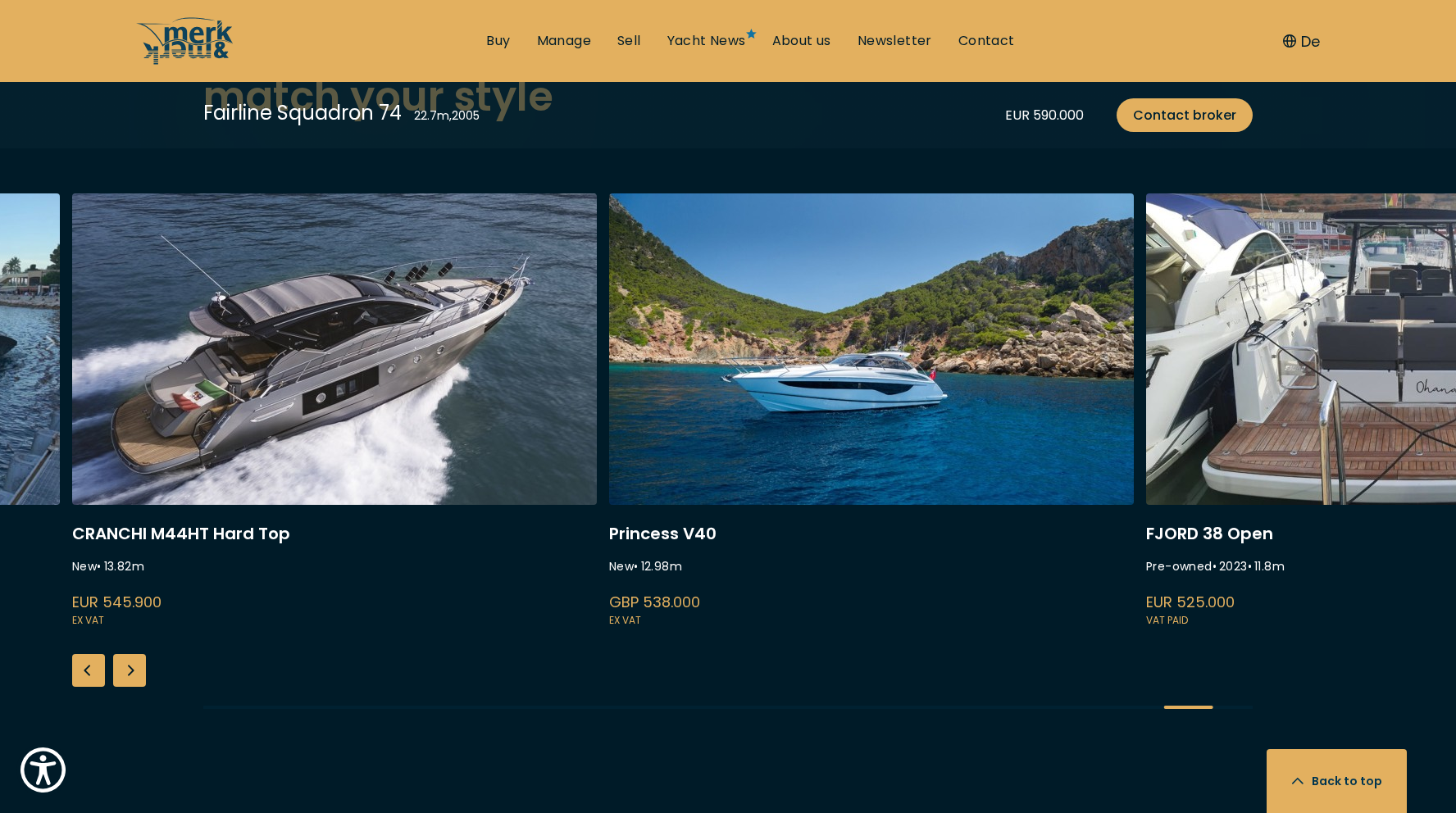
click at [136, 670] on div "Next slide" at bounding box center [129, 670] width 33 height 33
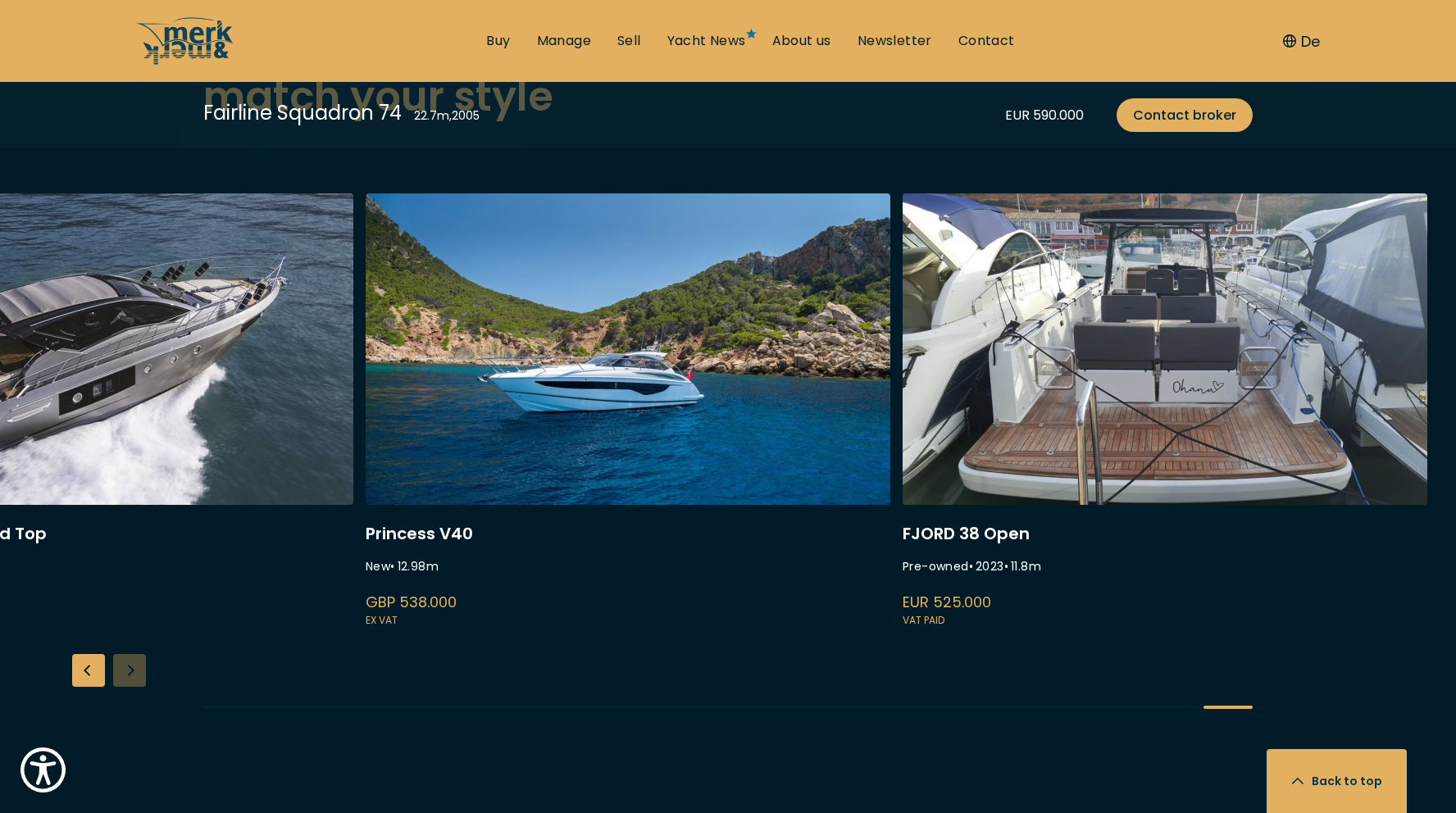
click at [136, 670] on div "INVICTUS TT420 Pre-owned • 2024 • 12.3 m EUR 945.000 VAT paid Princess F45 New …" at bounding box center [728, 466] width 1456 height 544
